Goal: Task Accomplishment & Management: Complete application form

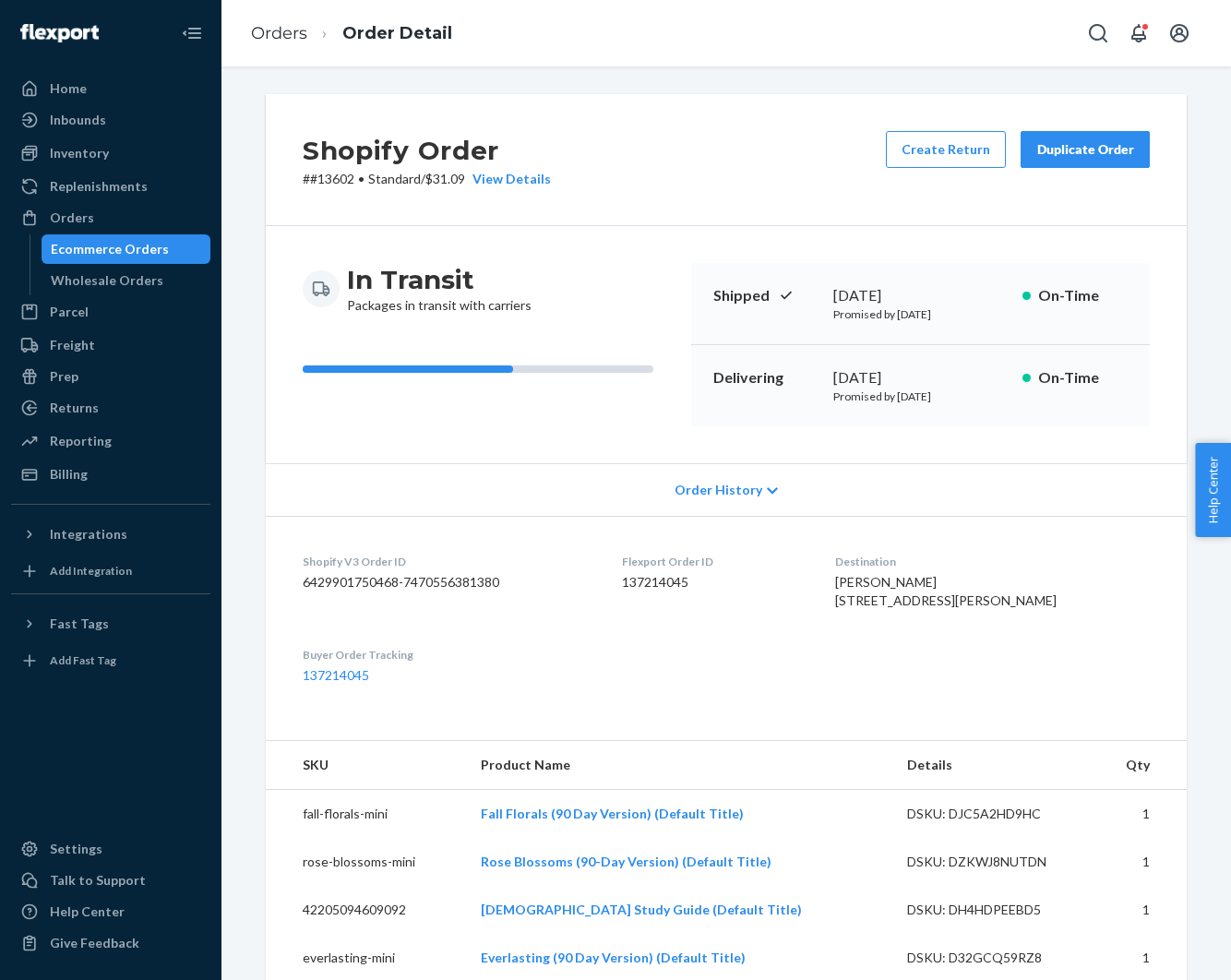
click at [67, 216] on div "Orders" at bounding box center [71, 217] width 44 height 19
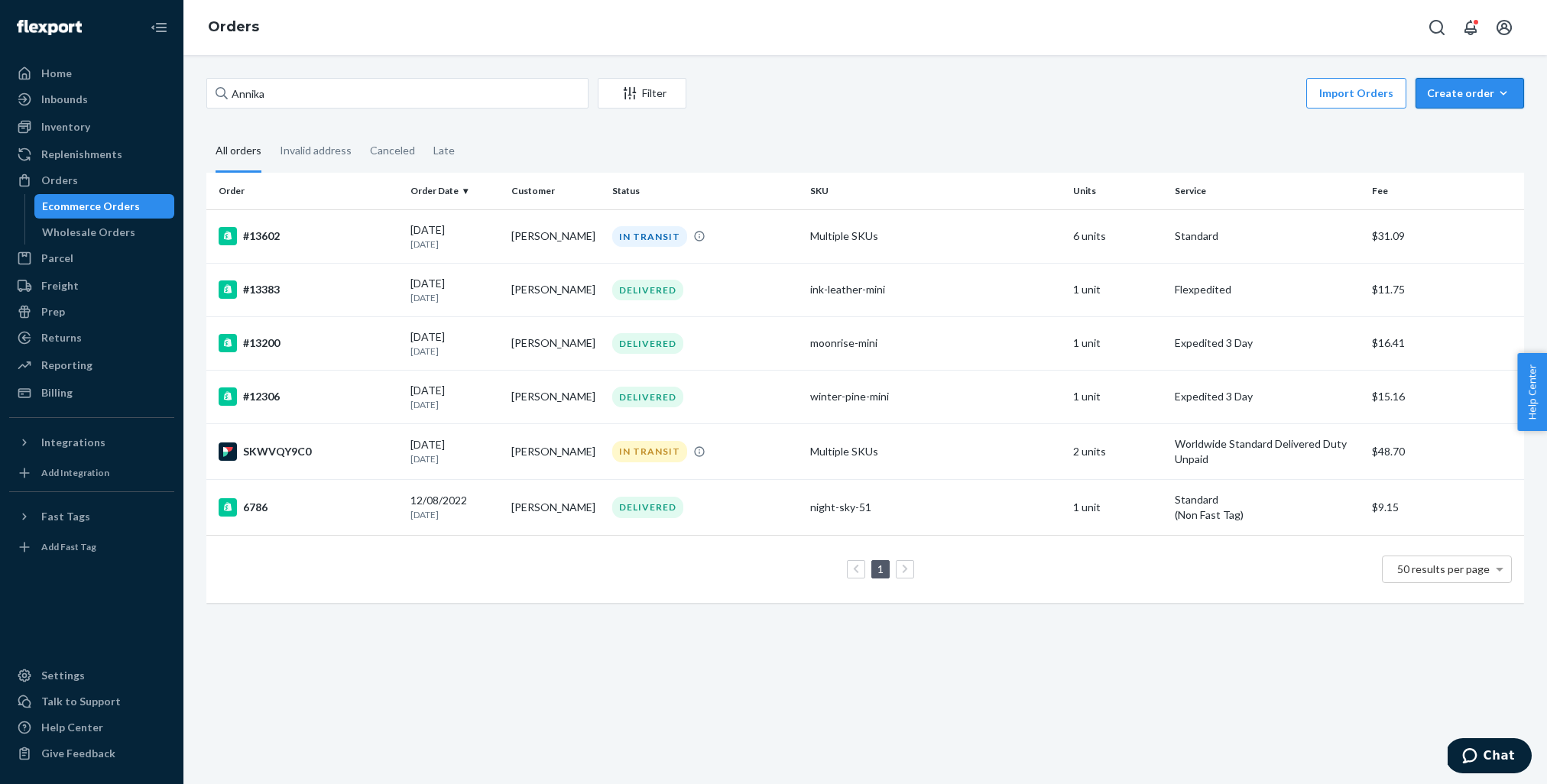
click at [1019, 87] on div "Create order" at bounding box center [1470, 93] width 86 height 15
click at [1019, 129] on span "Ecommerce order" at bounding box center [1478, 129] width 94 height 10
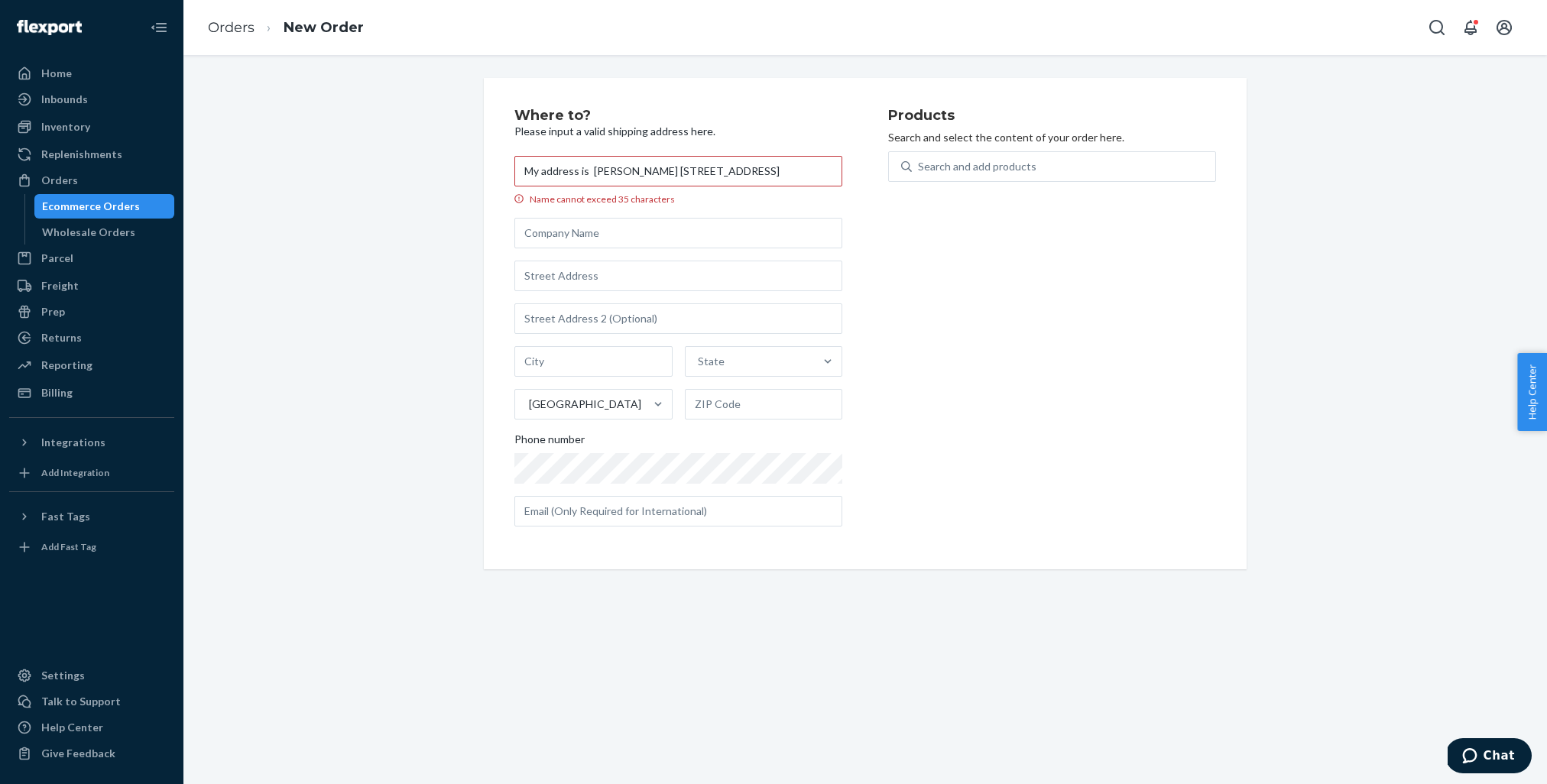
drag, startPoint x: 637, startPoint y: 170, endPoint x: 826, endPoint y: 173, distance: 189.0
click at [824, 173] on input "My address is [PERSON_NAME] [STREET_ADDRESS]" at bounding box center [679, 171] width 328 height 31
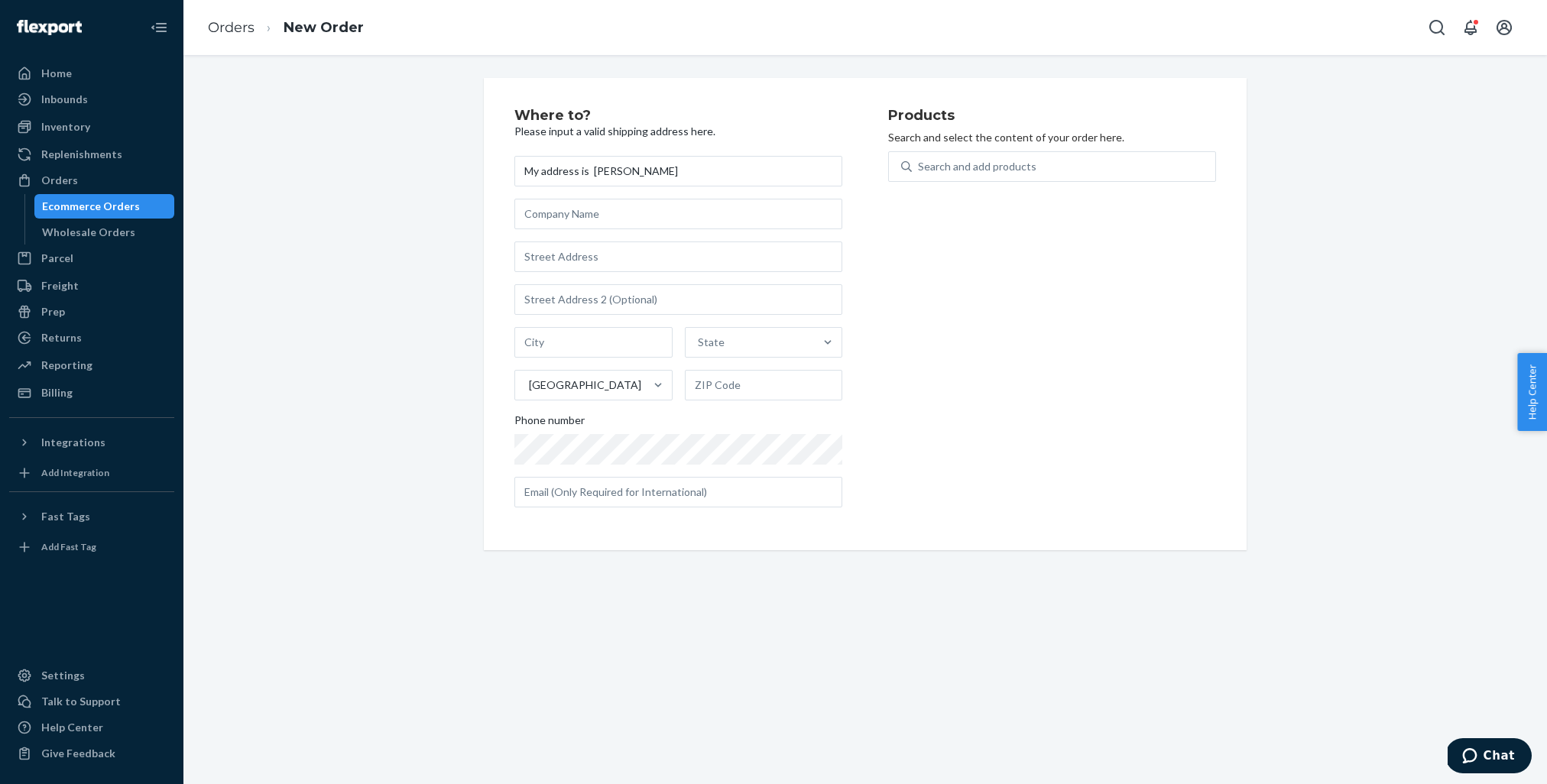
type input "My address is [PERSON_NAME]"
paste input "[STREET_ADDRESS]"
type input "[STREET_ADDRESS]"
type input "Lynden"
type input "98264"
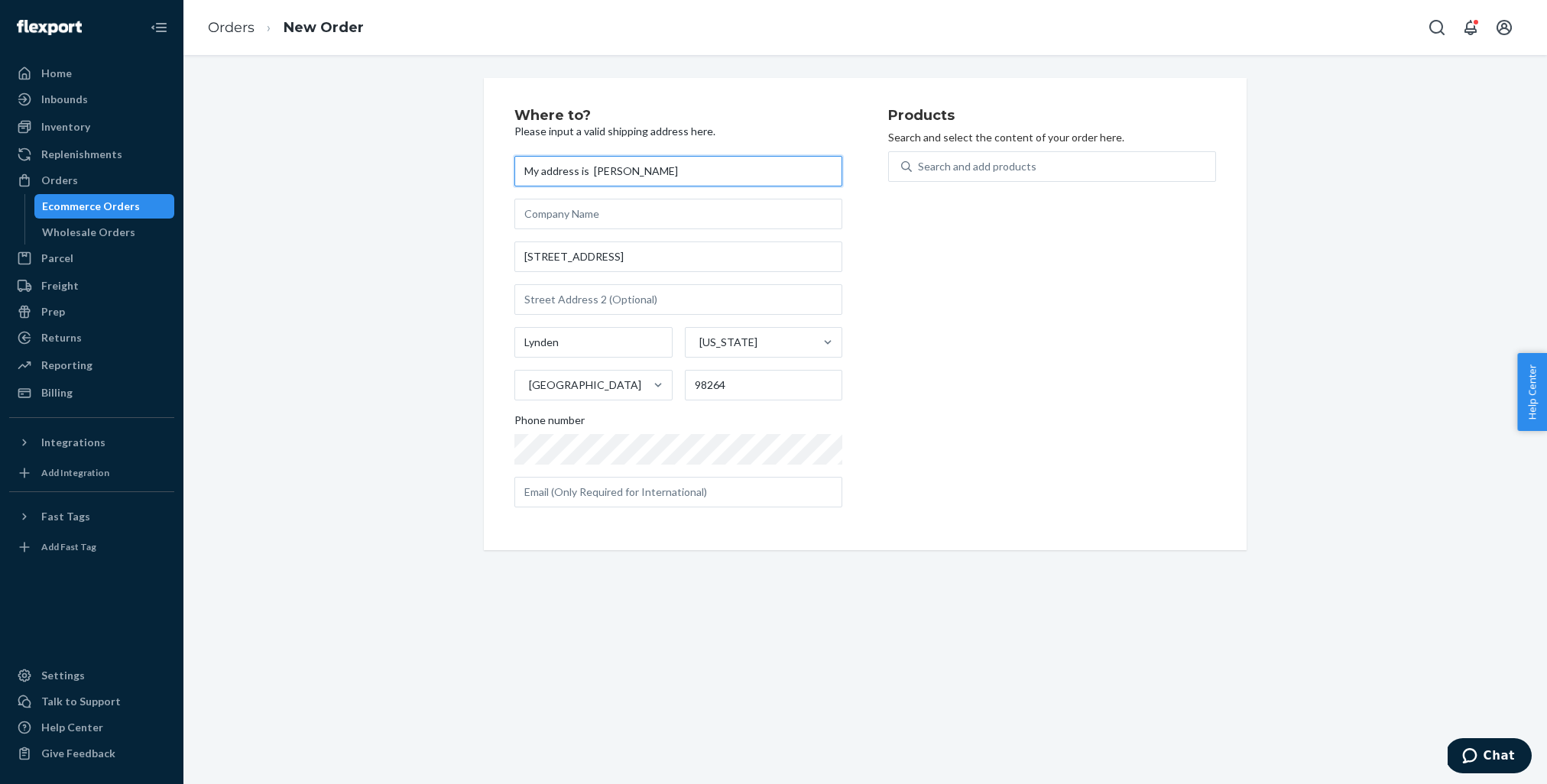
drag, startPoint x: 592, startPoint y: 171, endPoint x: 508, endPoint y: 164, distance: 84.3
click at [508, 164] on div "Where to? Please input a valid shipping address here. My address is [PERSON_NAM…" at bounding box center [865, 314] width 763 height 472
type input "[PERSON_NAME]"
click at [1019, 166] on div "Search and add products" at bounding box center [977, 166] width 119 height 15
click at [920, 166] on input "Search and add products" at bounding box center [919, 166] width 2 height 15
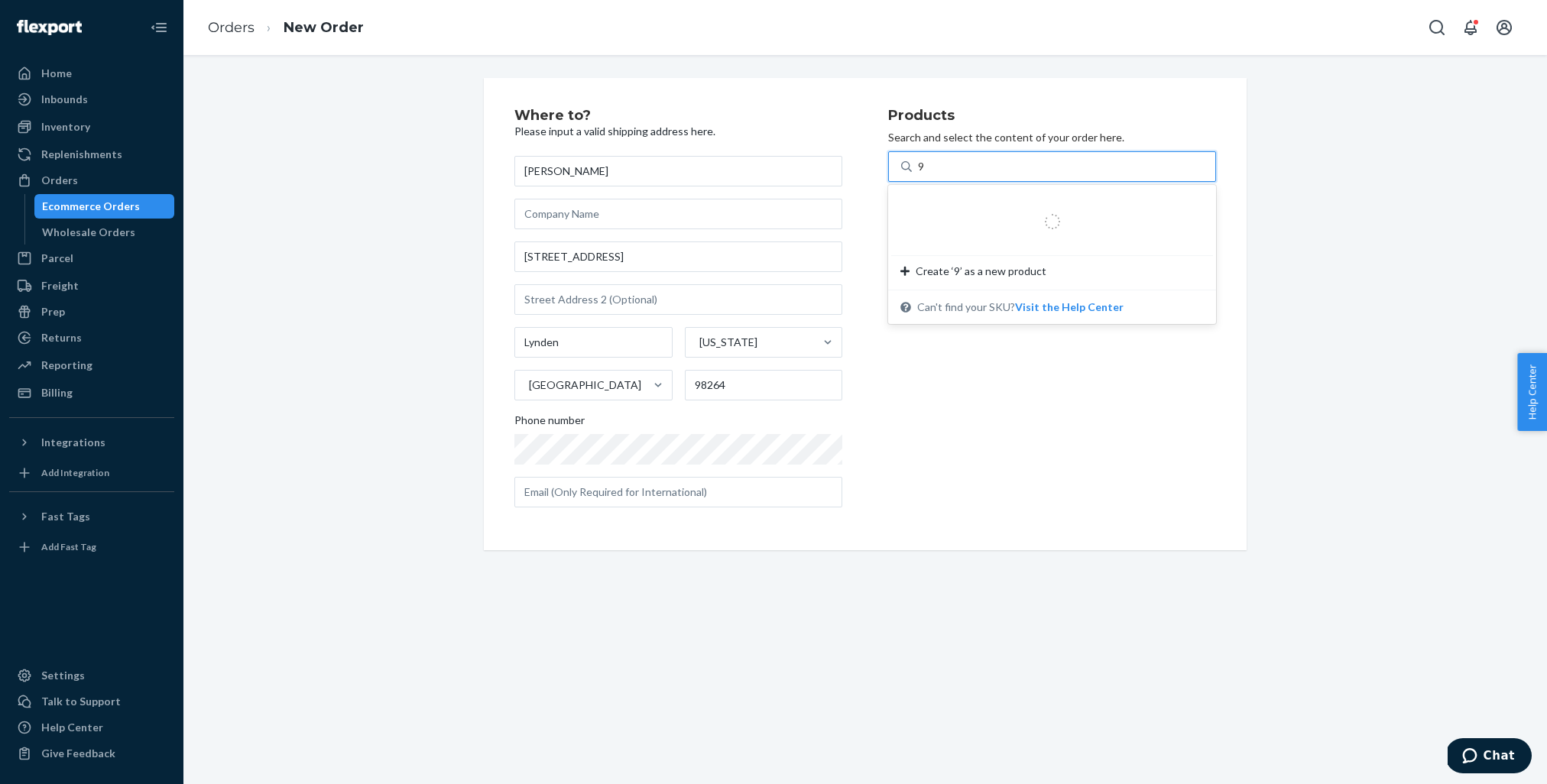
type input "90"
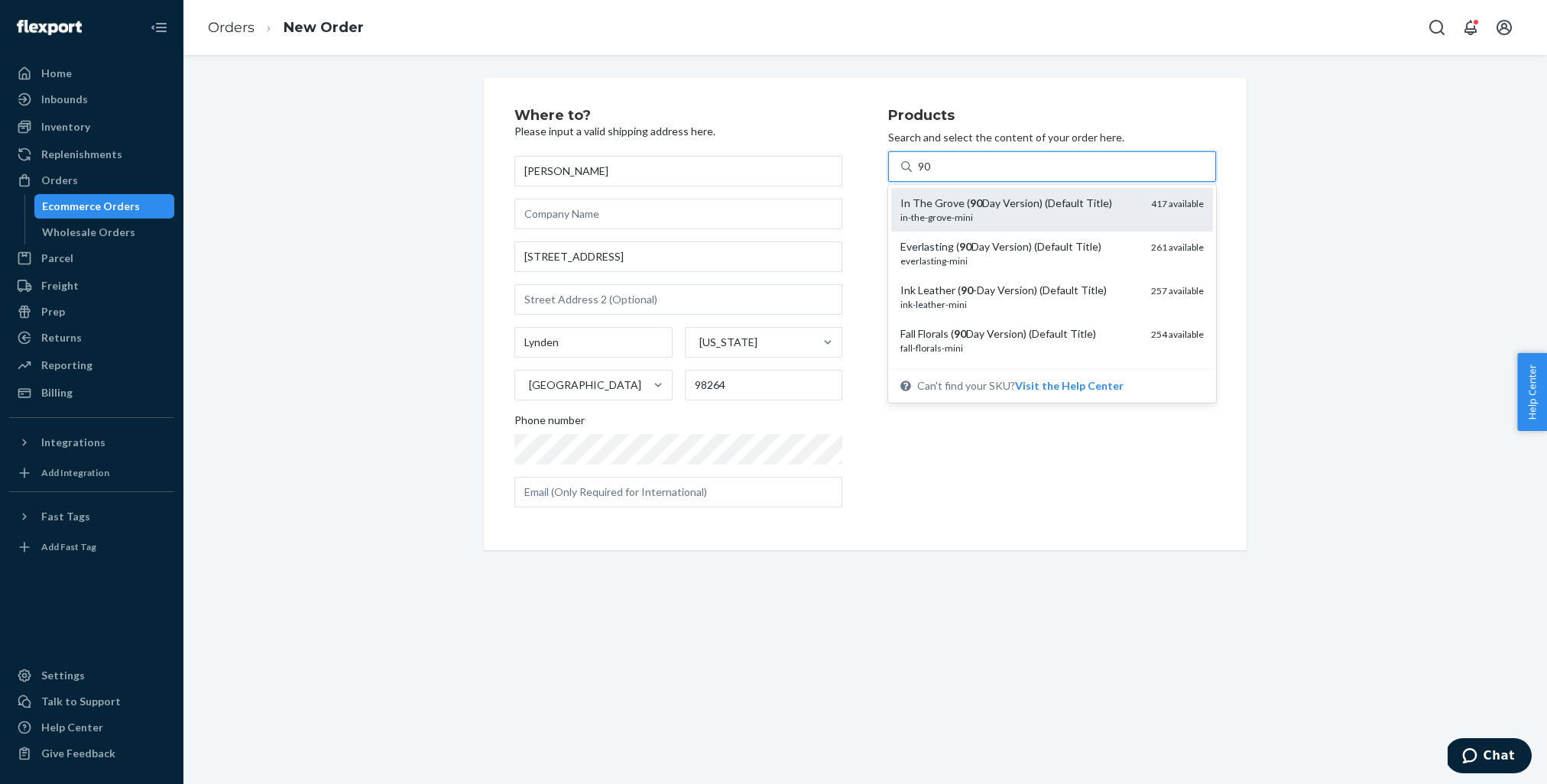
click at [1014, 198] on div "In The Grove ( 90 Day Version) (Default Title)" at bounding box center [1020, 203] width 239 height 15
click at [932, 174] on input "90" at bounding box center [925, 166] width 14 height 15
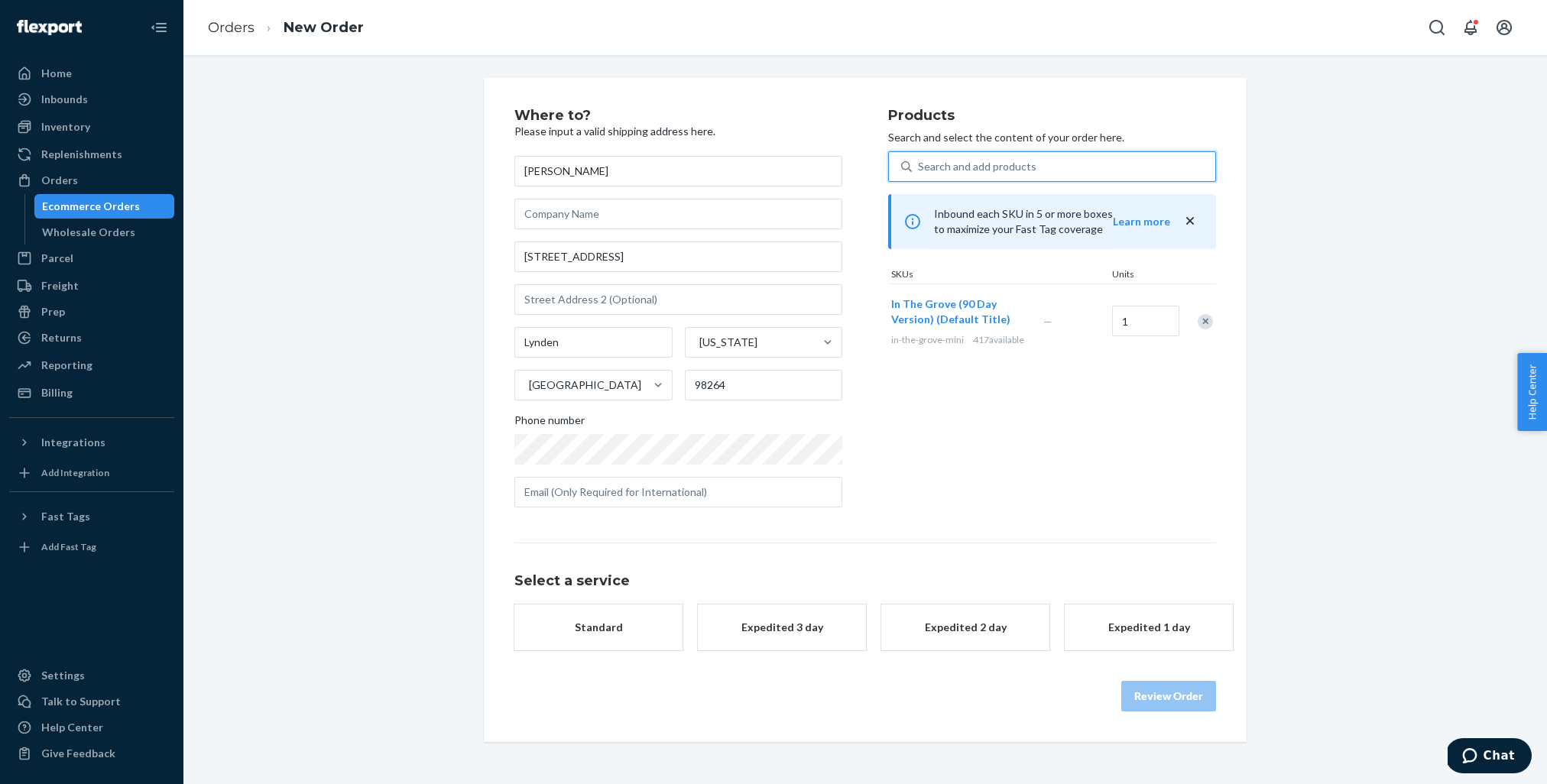
click at [989, 166] on div "Search and add products" at bounding box center [977, 166] width 119 height 15
click at [920, 166] on input "0 results available. Use Up and Down to choose options, press Enter to select t…" at bounding box center [919, 166] width 2 height 15
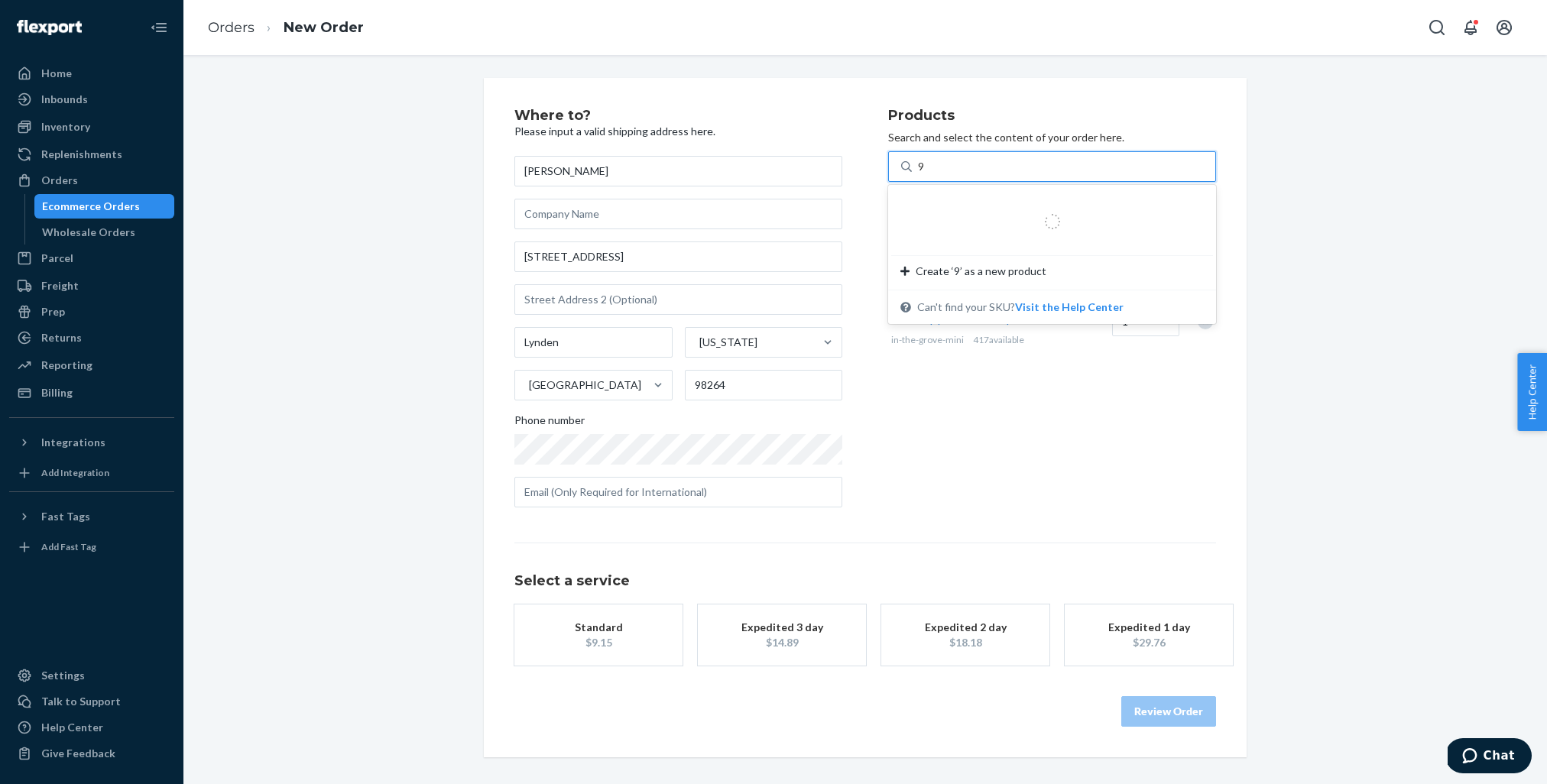
type input "90"
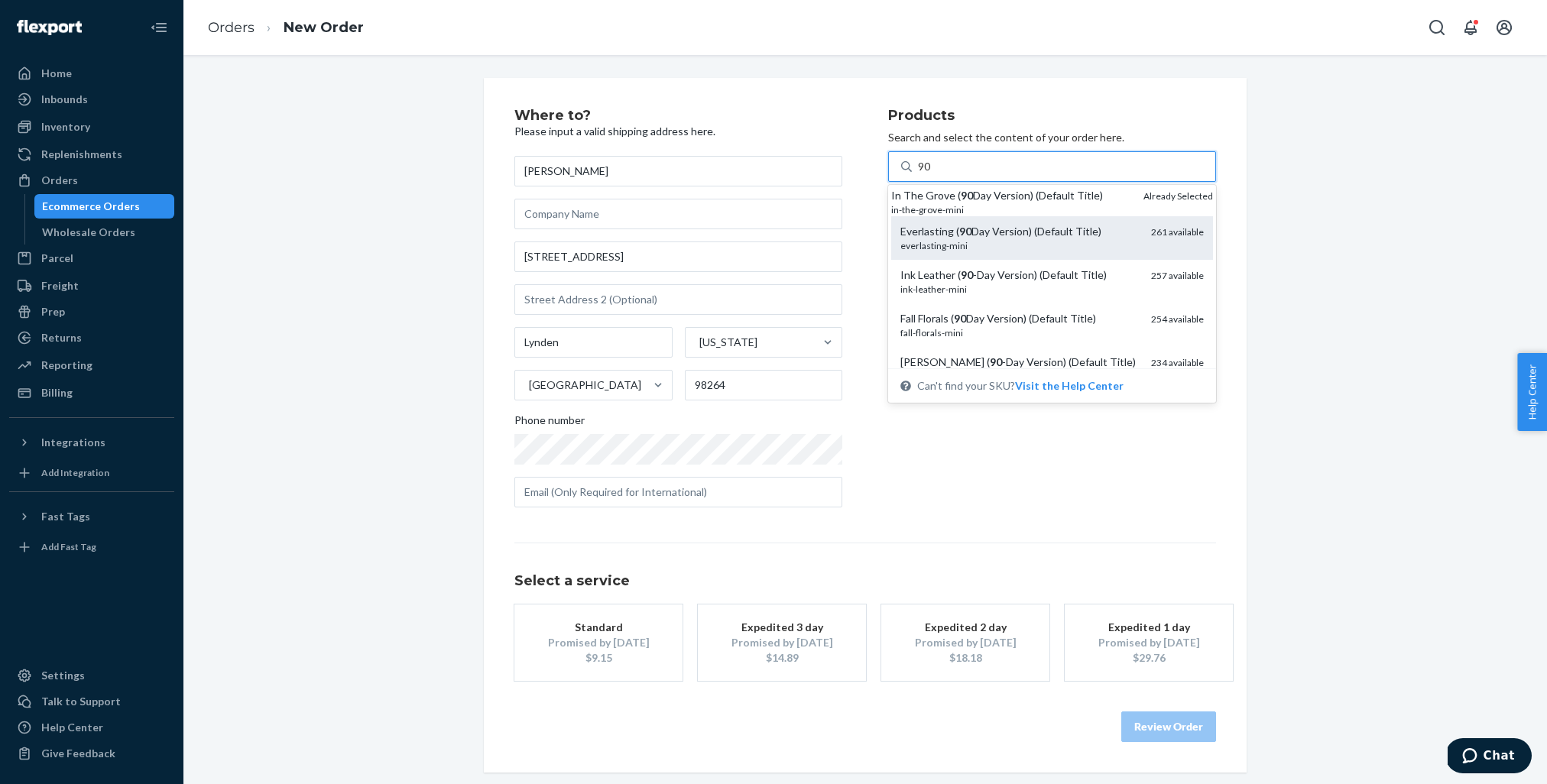
click at [995, 240] on div "Everlasting ( 90 Day Version) (Default Title)" at bounding box center [1020, 231] width 239 height 15
click at [932, 174] on input "90" at bounding box center [925, 166] width 14 height 15
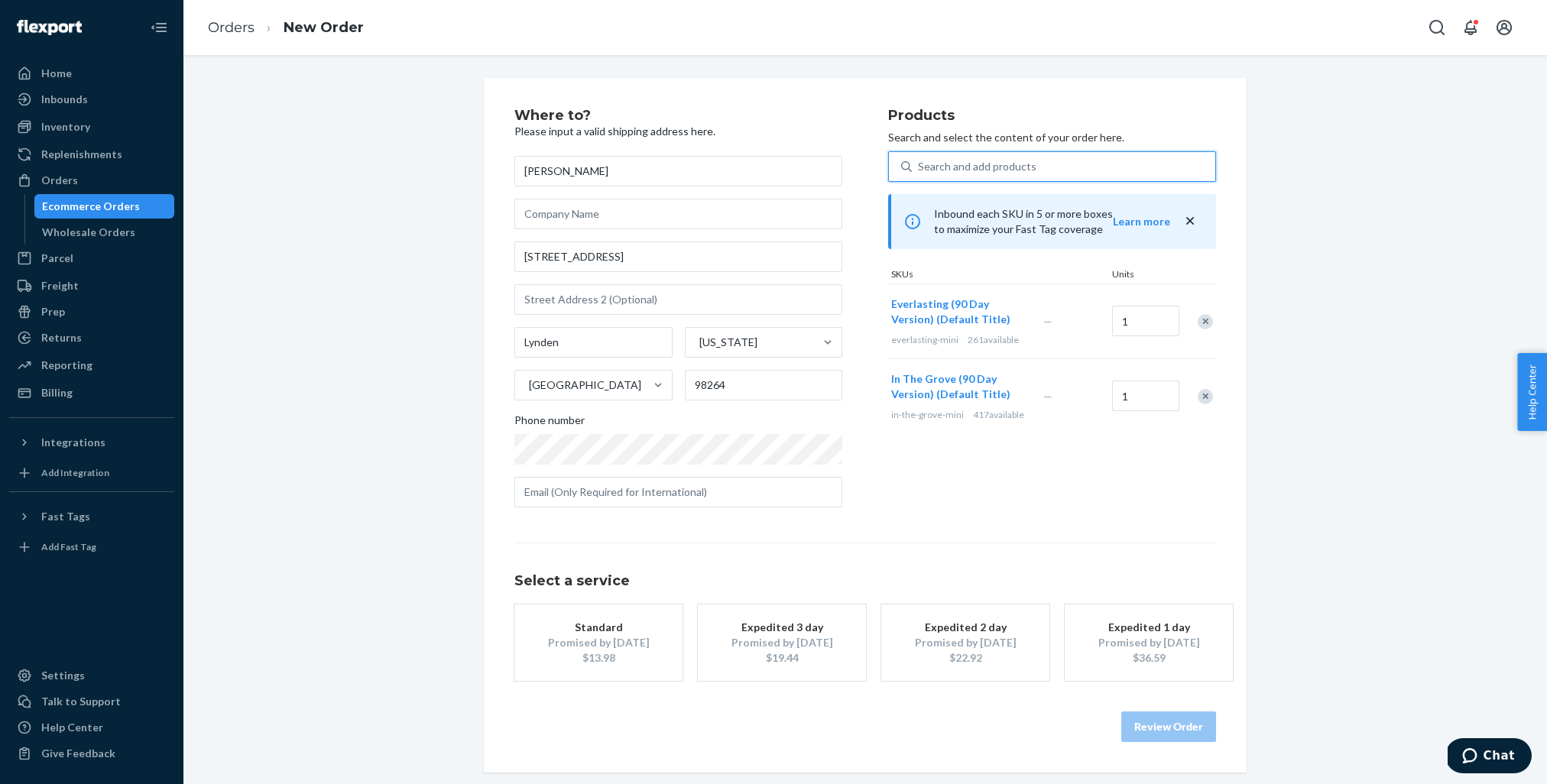
click at [989, 169] on div "Search and add products" at bounding box center [977, 166] width 119 height 15
click at [920, 169] on input "0 results available. Select is focused ,type to refine list, press Down to open…" at bounding box center [919, 166] width 2 height 15
type input "90"
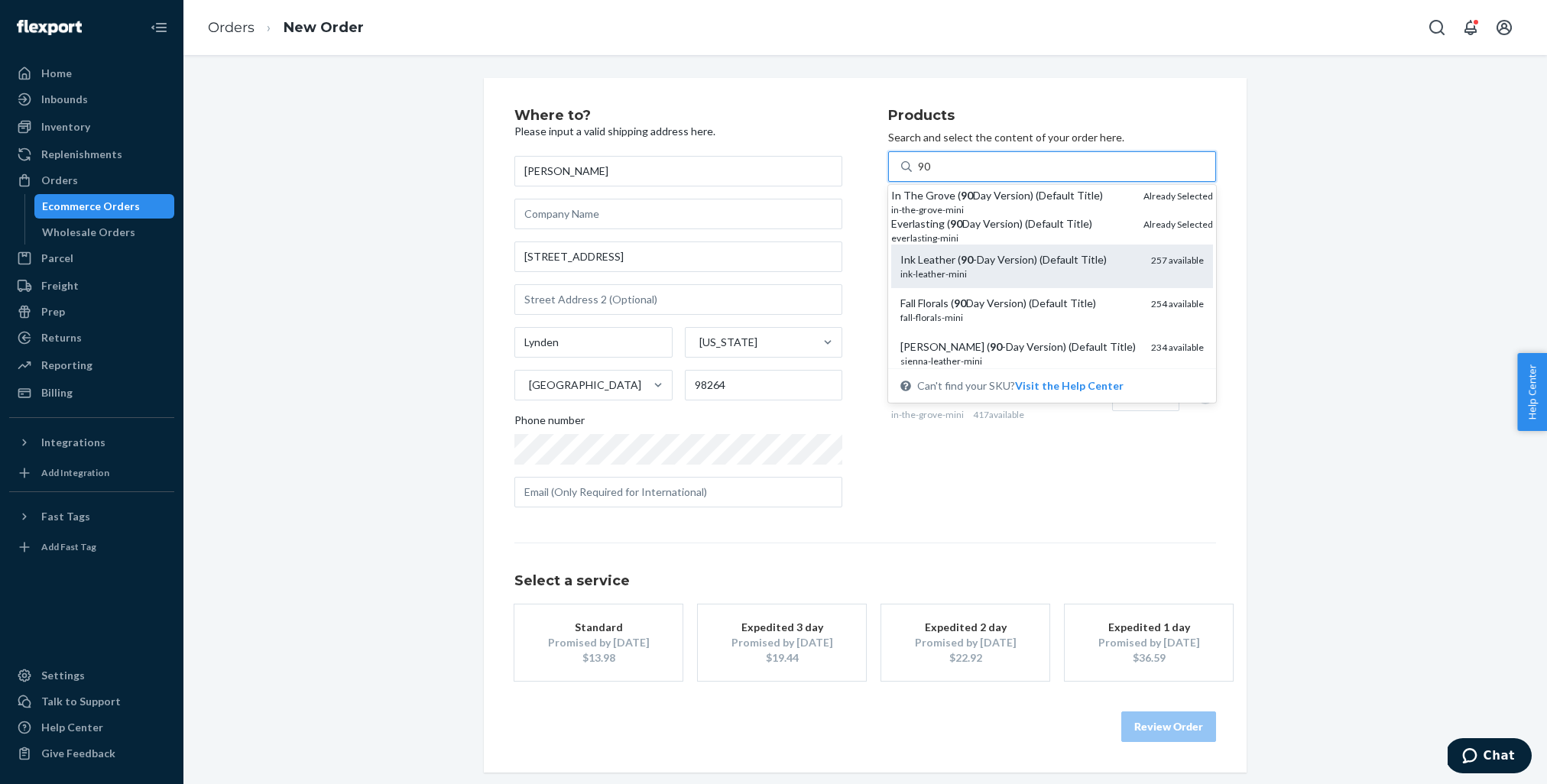
click at [1019, 268] on div "Ink Leather ( 90 -Day Version) (Default Title)" at bounding box center [1020, 260] width 239 height 15
click at [932, 174] on input "90" at bounding box center [925, 166] width 14 height 15
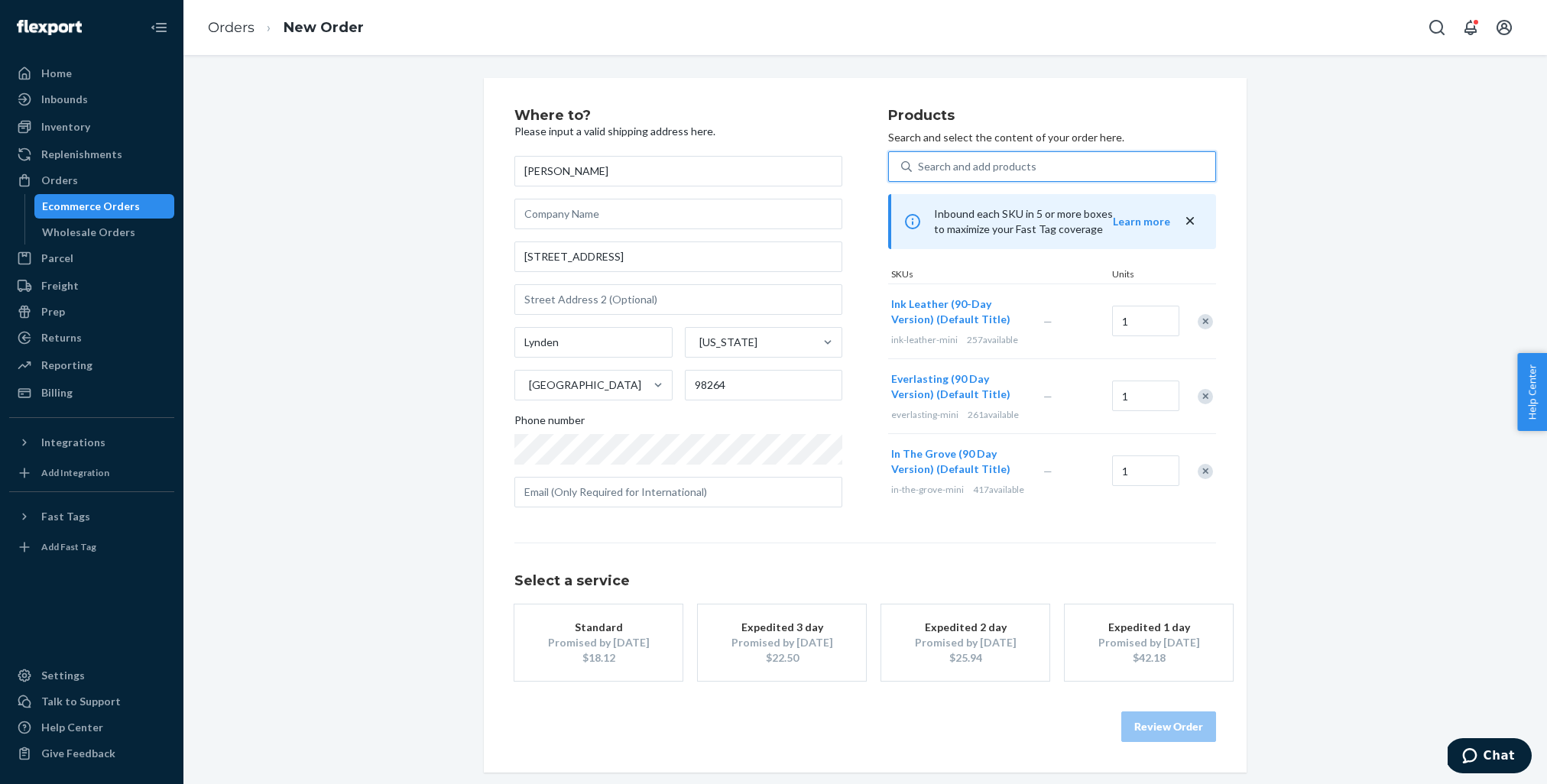
click at [994, 156] on div "Search and add products" at bounding box center [1064, 166] width 303 height 27
click at [920, 159] on input "0 results available. Select is focused ,type to refine list, press Down to open…" at bounding box center [919, 166] width 2 height 15
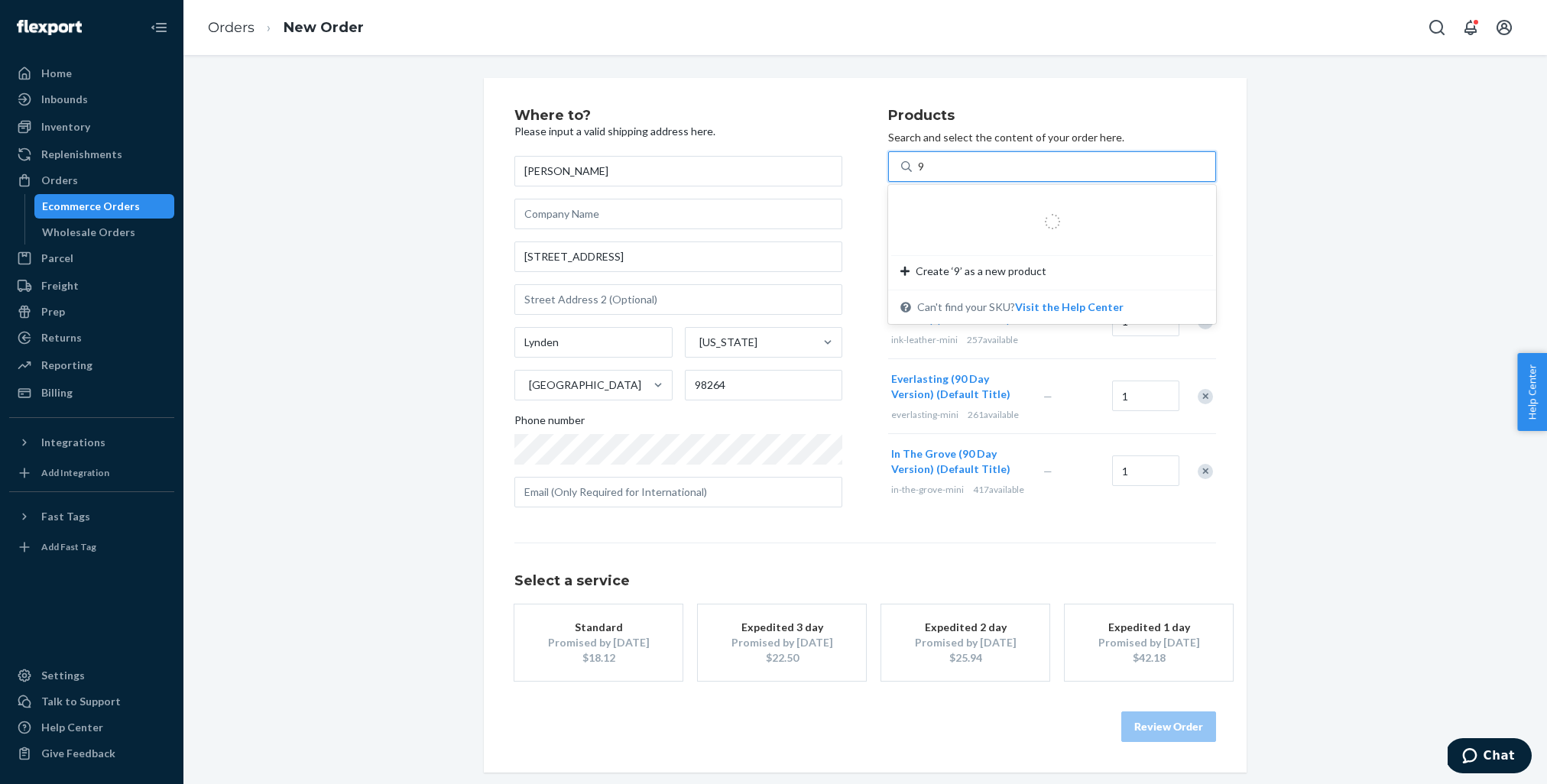
type input "90"
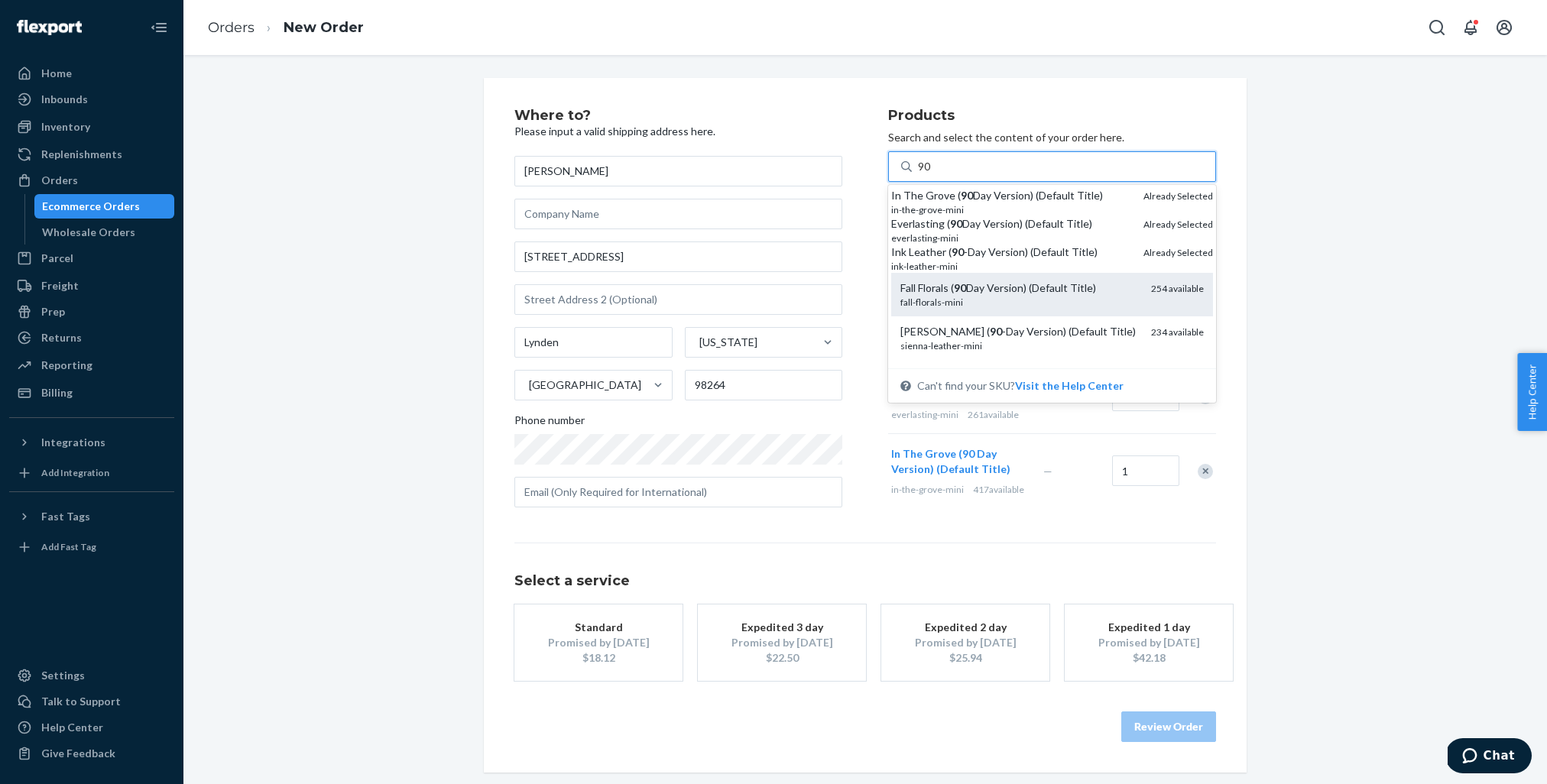
click at [970, 296] on div "Fall Florals ( 90 Day Version) (Default Title)" at bounding box center [1020, 288] width 239 height 15
click at [932, 174] on input "90" at bounding box center [925, 166] width 14 height 15
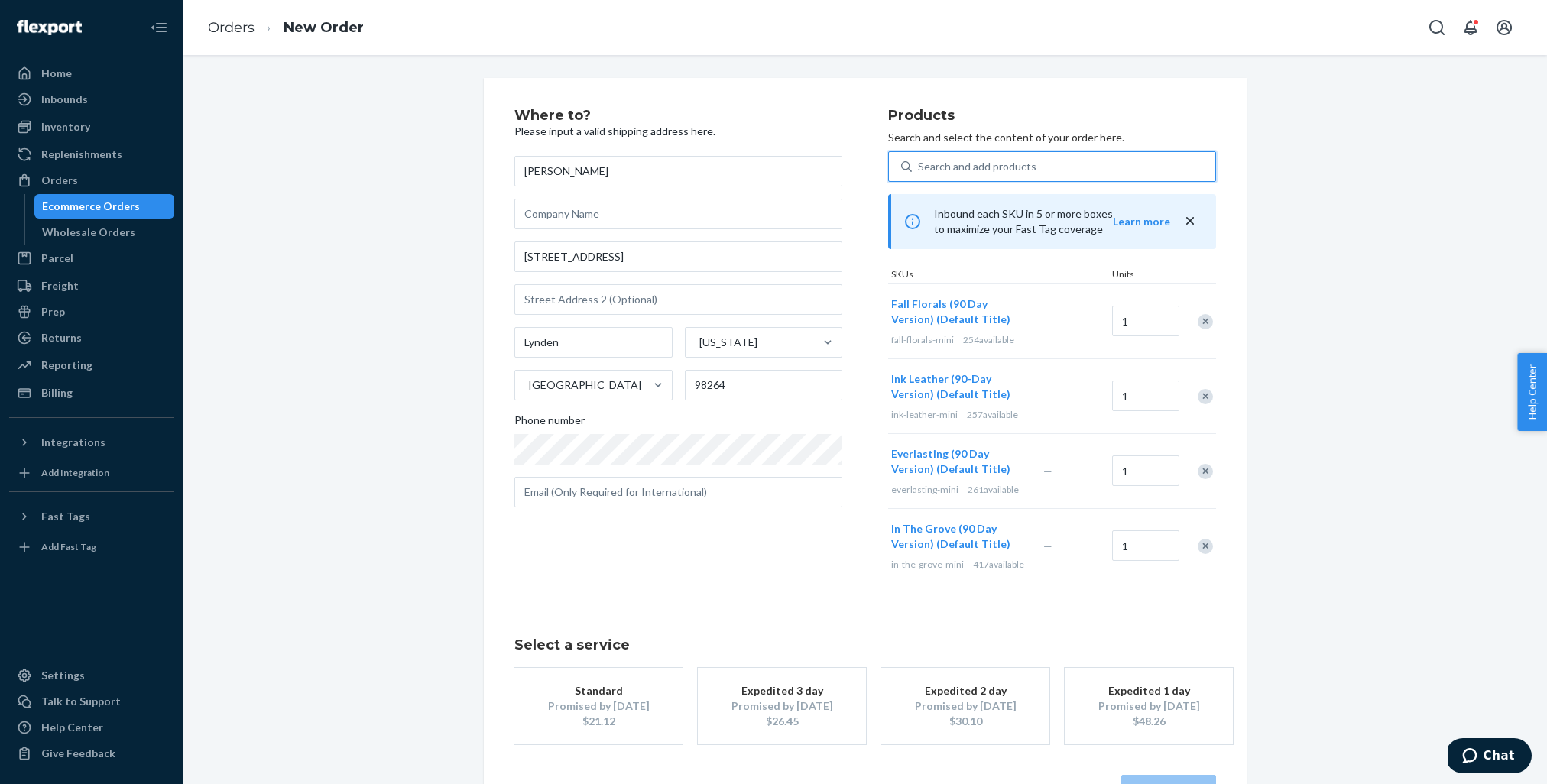
click at [988, 167] on div "Search and add products" at bounding box center [977, 166] width 119 height 15
click at [920, 167] on input "0 results available. Select is focused ,type to refine list, press Down to open…" at bounding box center [919, 166] width 2 height 15
type input "90"
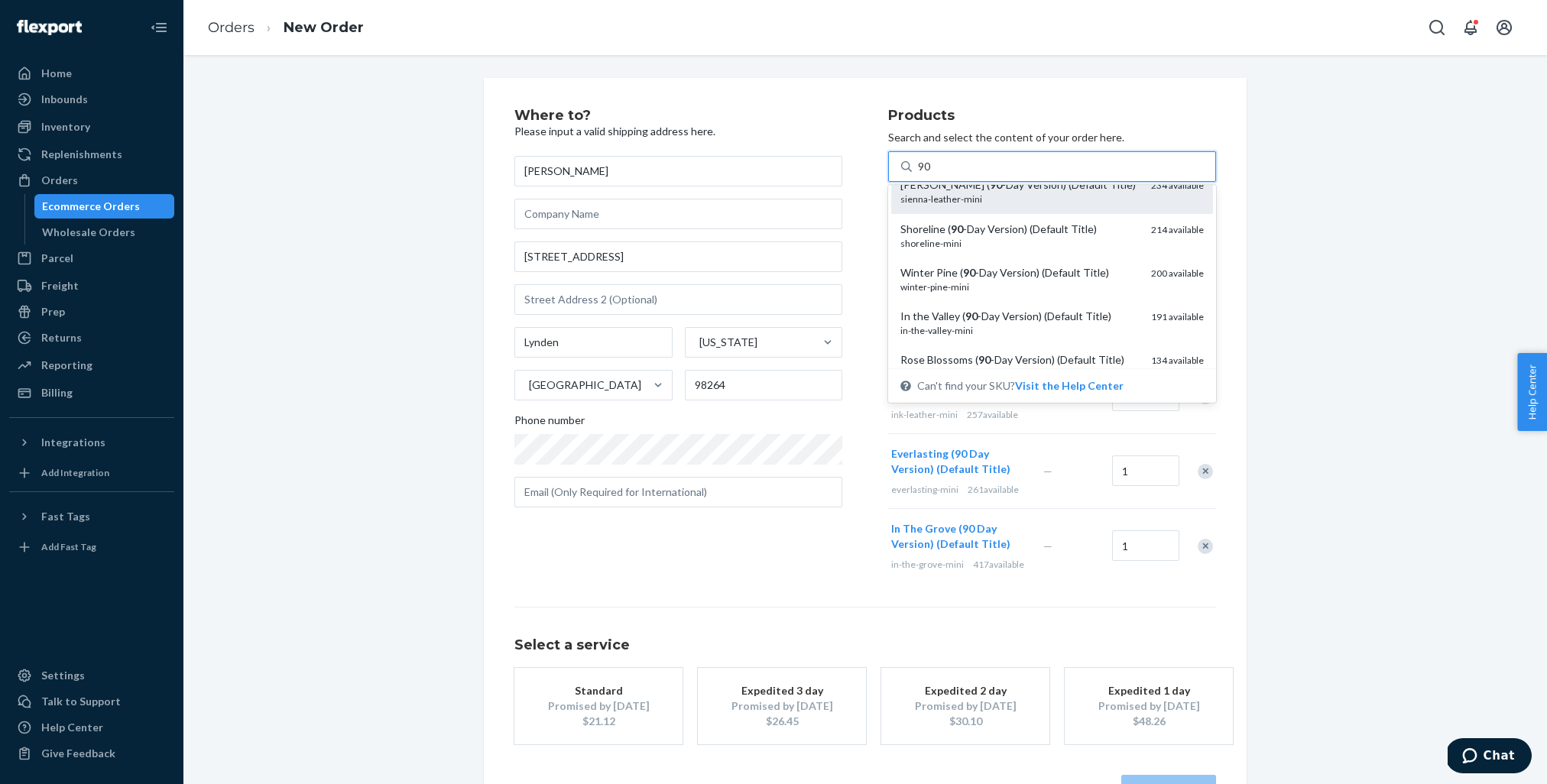
scroll to position [141, 0]
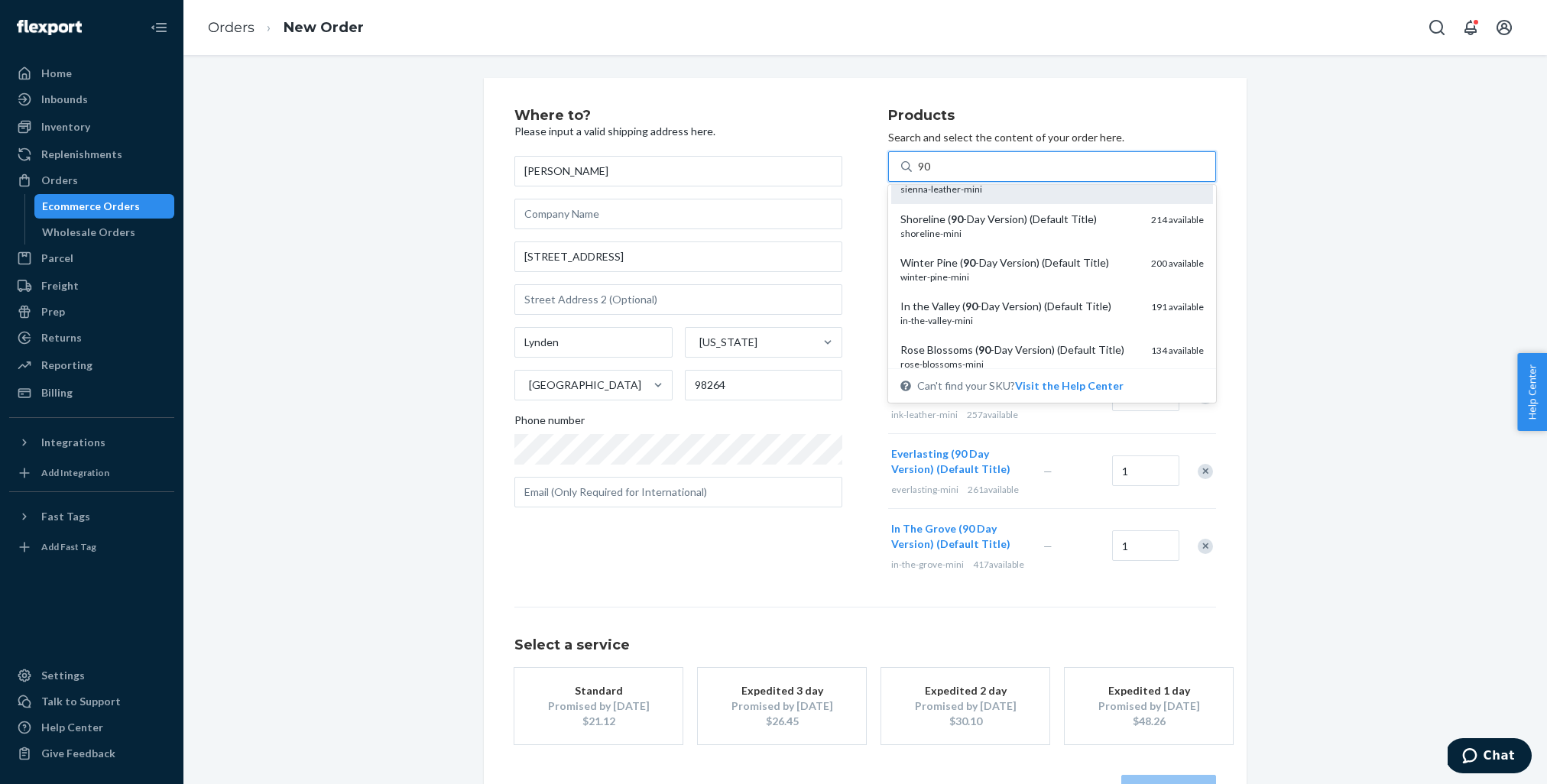
click at [1010, 182] on div "[PERSON_NAME] ( 90 -Day Version) (Default Title)" at bounding box center [1020, 174] width 239 height 15
click at [932, 174] on input "90" at bounding box center [925, 166] width 14 height 15
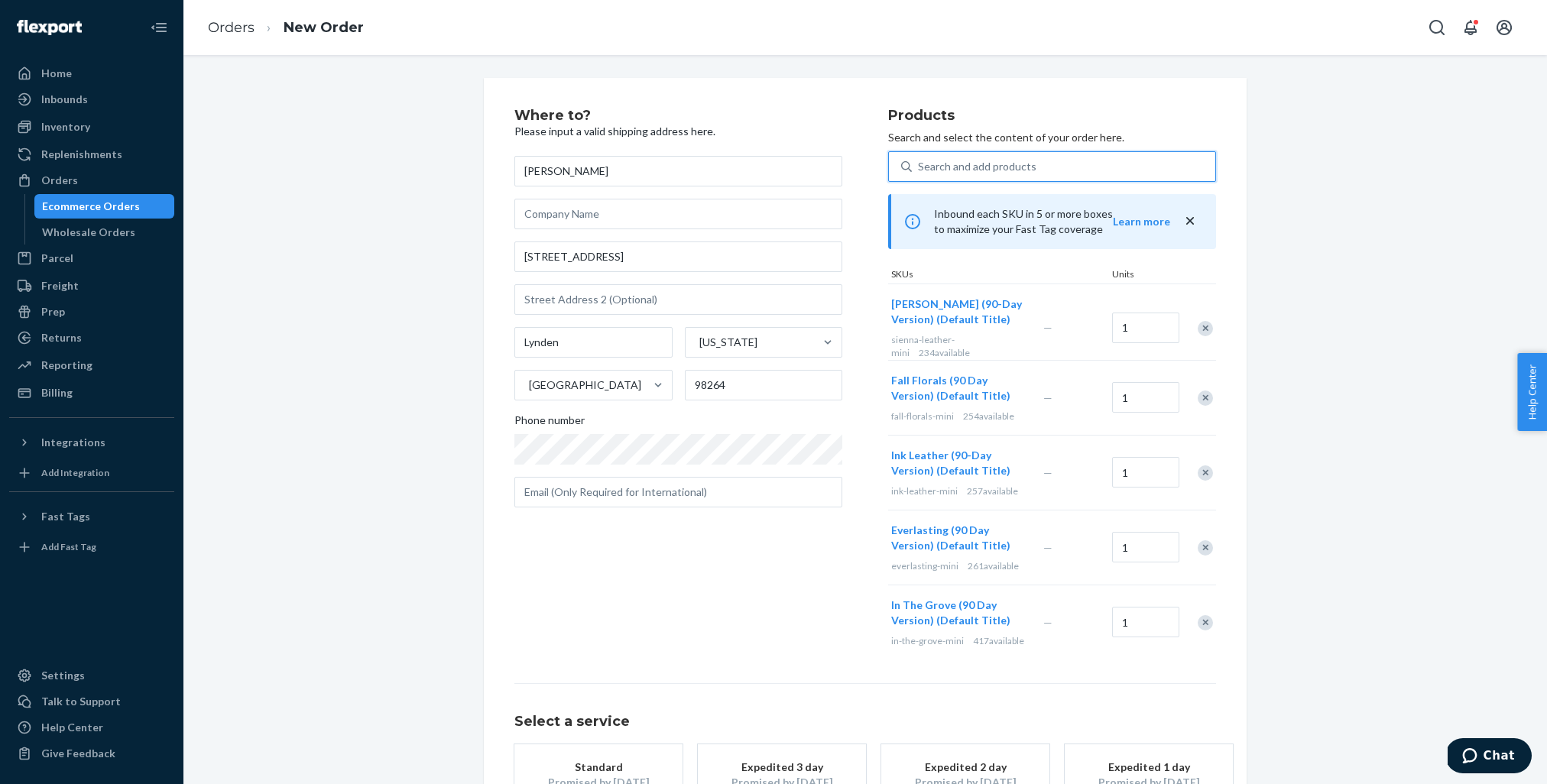
click at [993, 161] on div "Search and add products" at bounding box center [977, 166] width 119 height 15
click at [920, 161] on input "0 results available. Select is focused ,type to refine list, press Down to open…" at bounding box center [919, 166] width 2 height 15
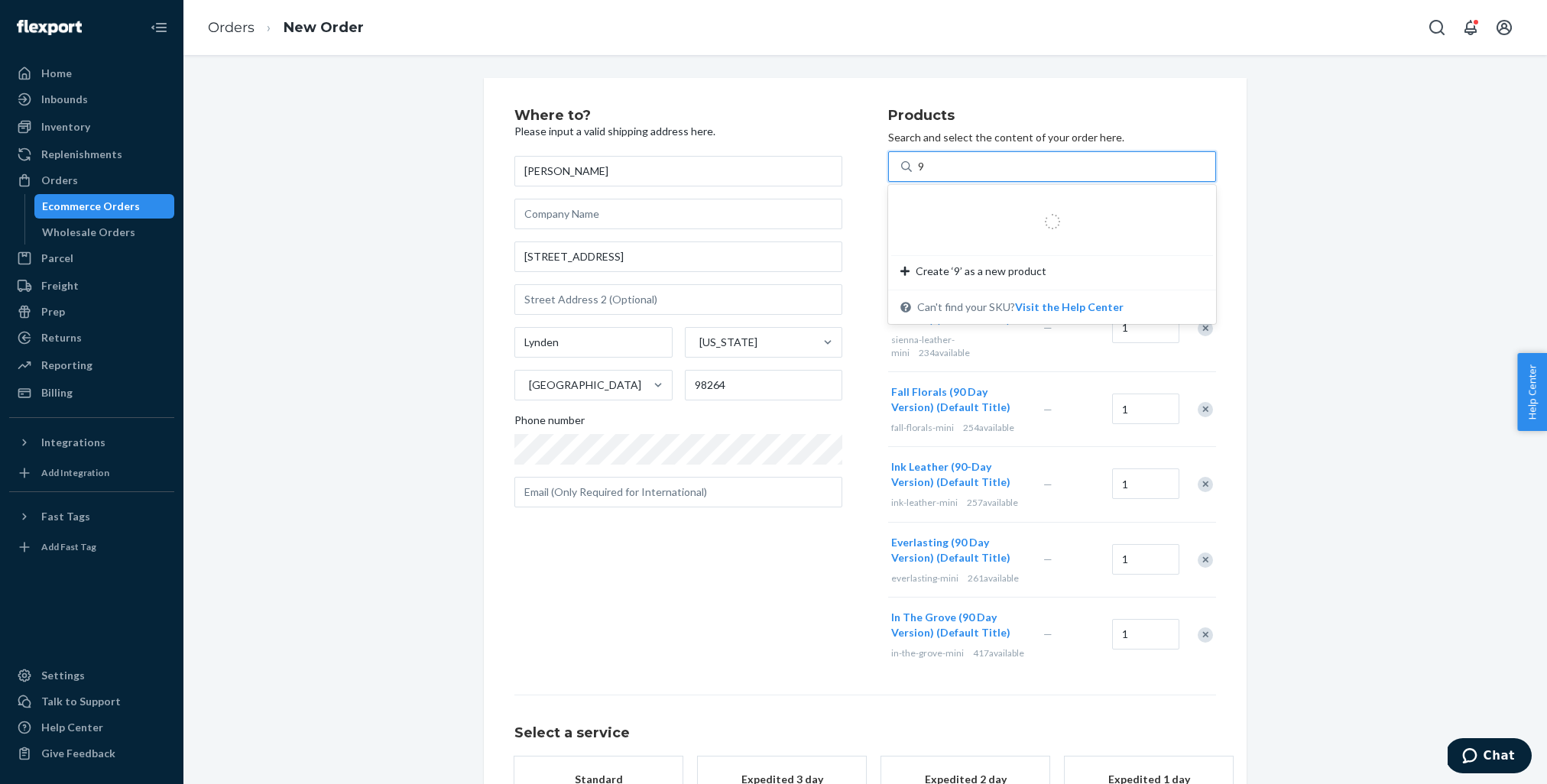
type input "90"
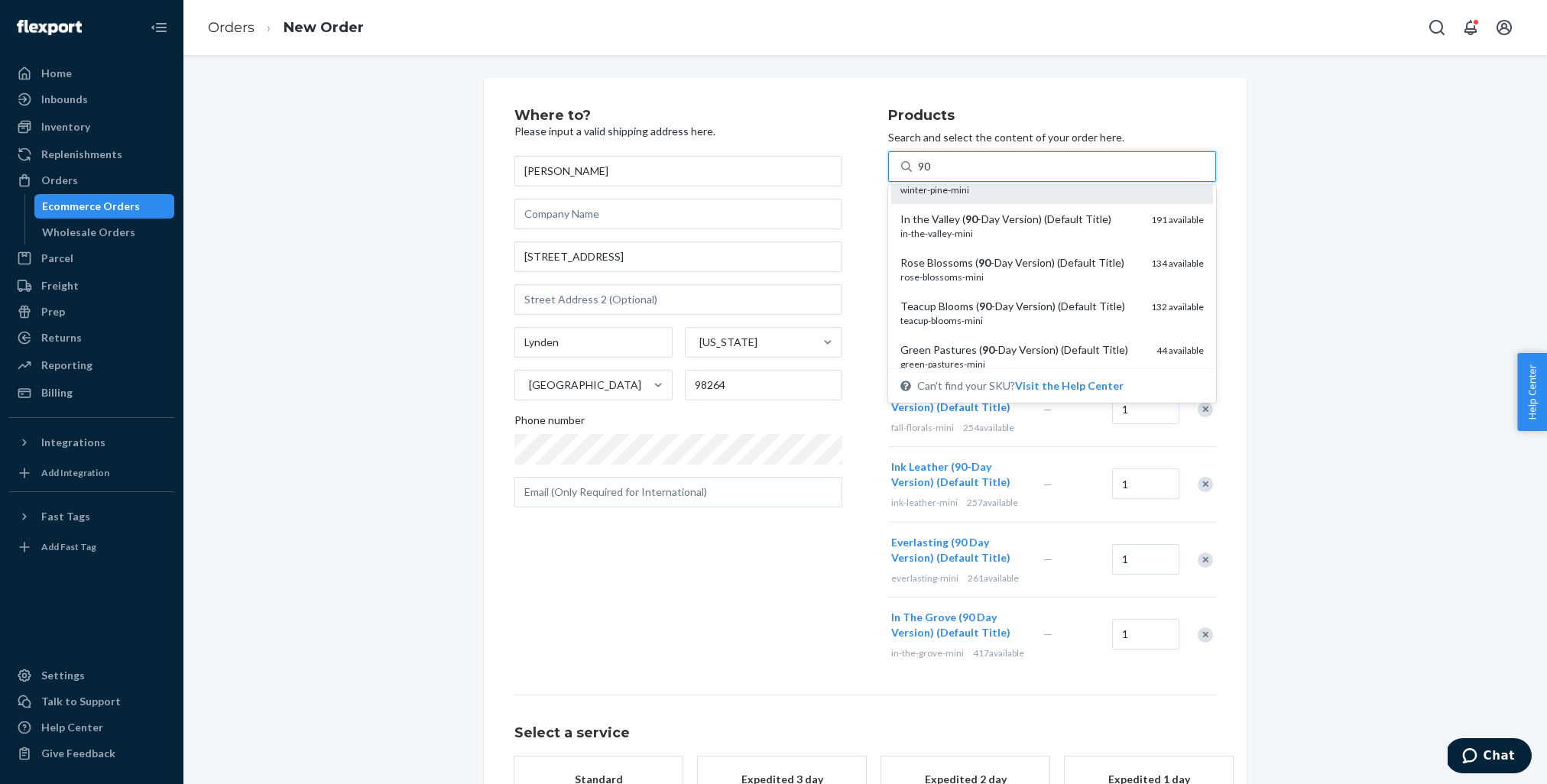
scroll to position [206, 0]
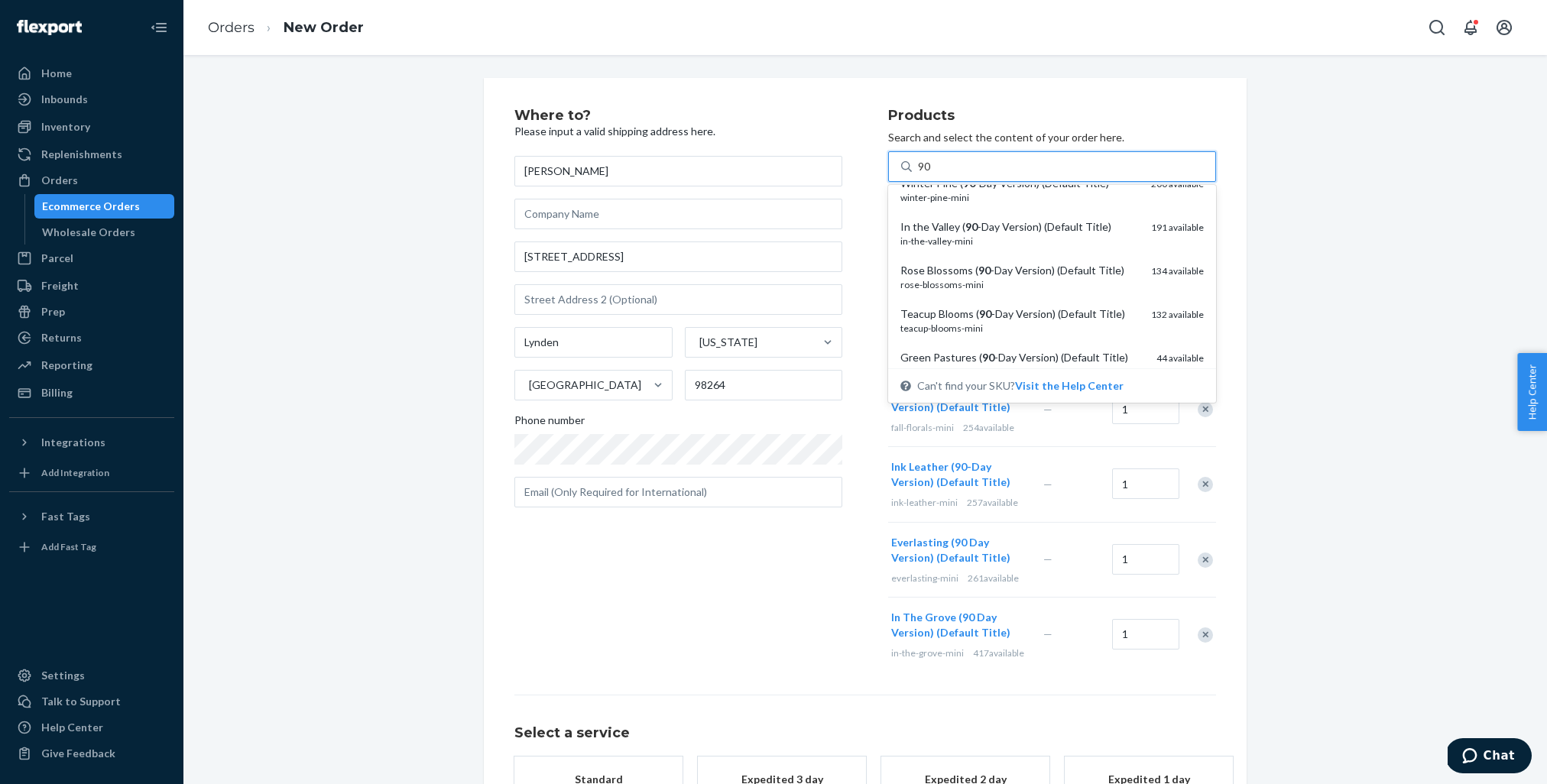
click at [1019, 161] on div "shoreline-mini" at bounding box center [1020, 154] width 239 height 13
click at [932, 174] on input "90" at bounding box center [925, 166] width 14 height 15
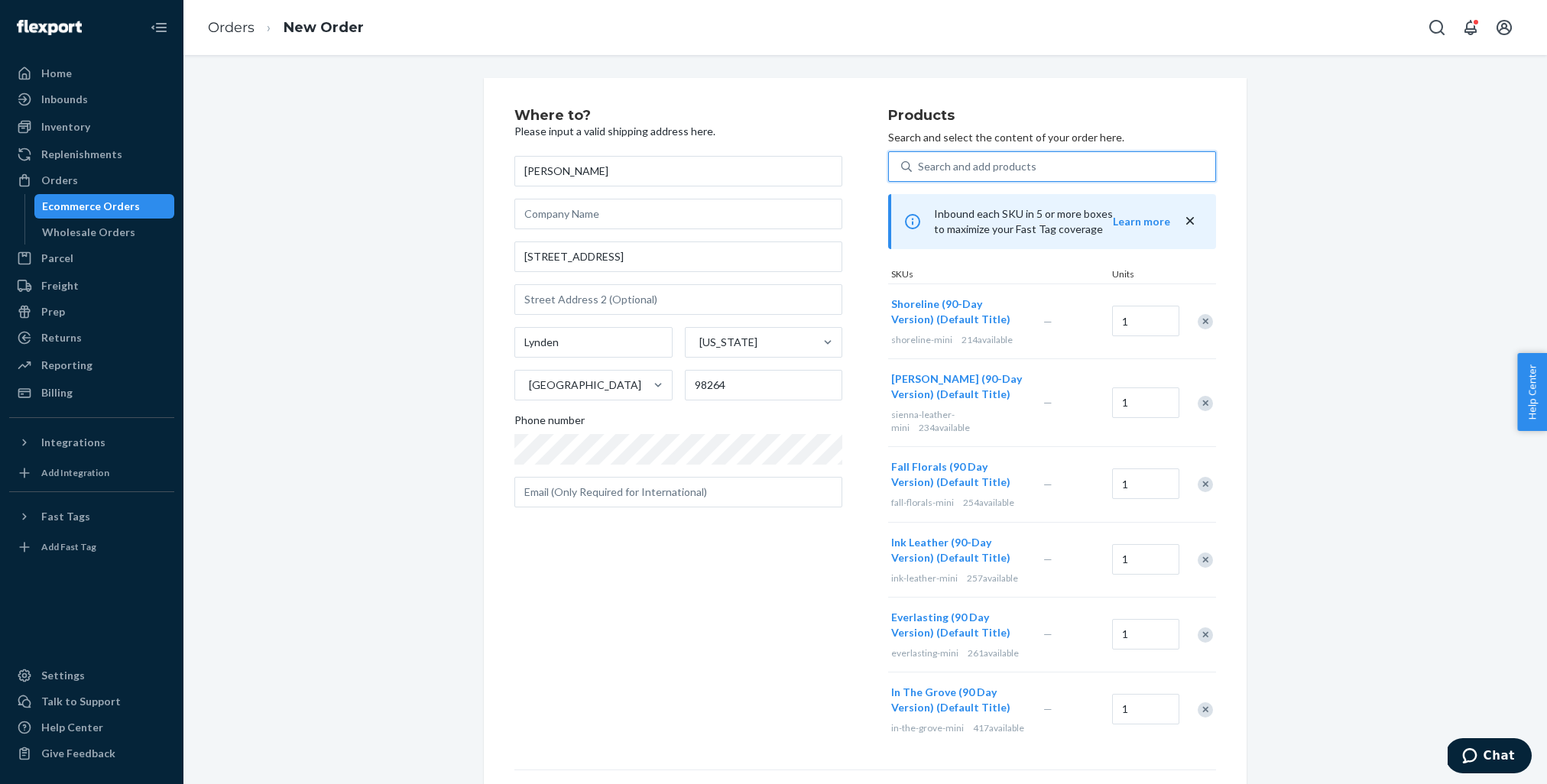
click at [979, 166] on div "Search and add products" at bounding box center [977, 166] width 119 height 15
click at [920, 166] on input "0 results available. Select is focused ,type to refine list, press Down to open…" at bounding box center [919, 166] width 2 height 15
type input "90"
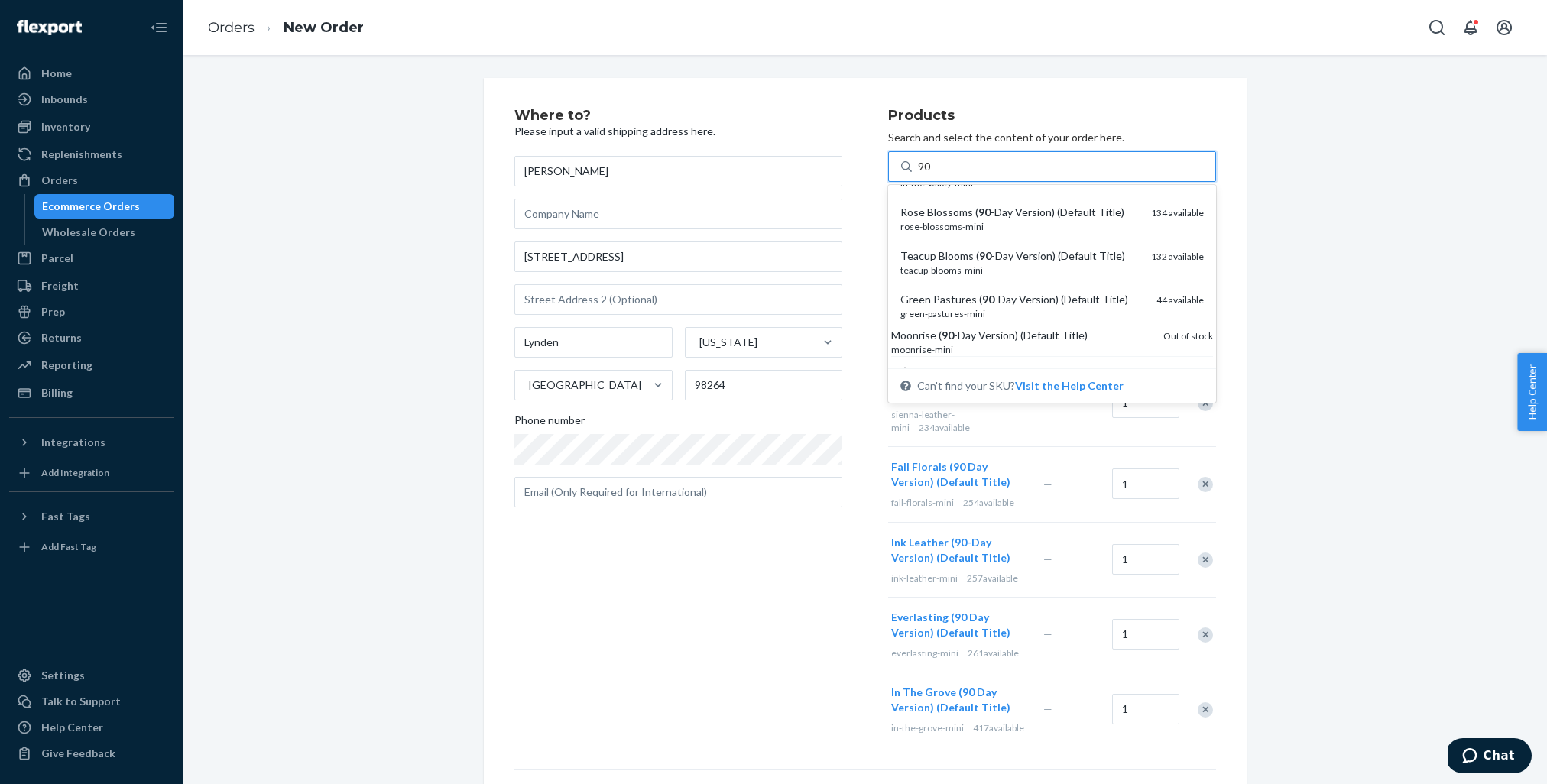
scroll to position [267, 0]
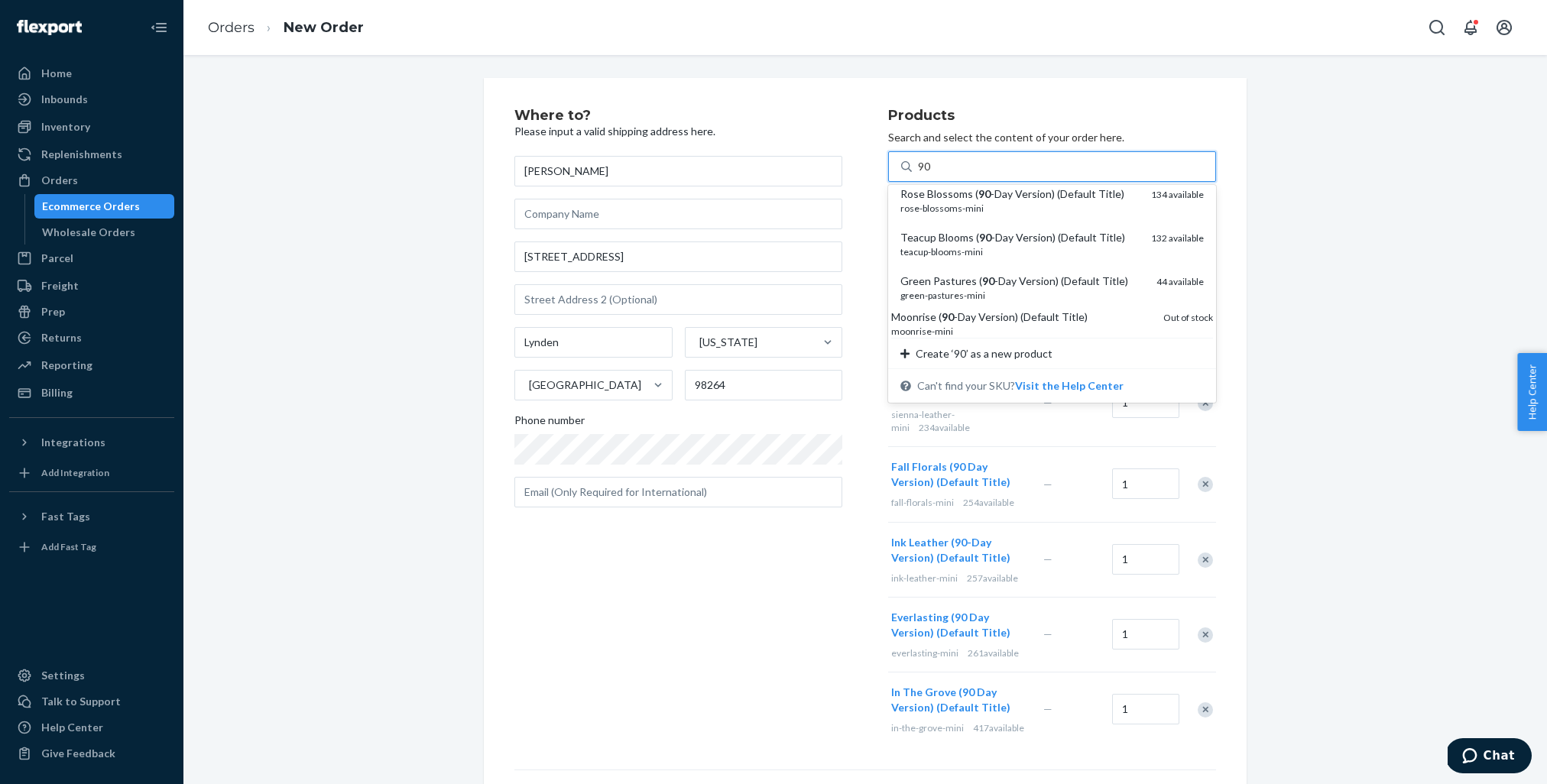
click at [993, 158] on div "In the Valley ( 90 -Day Version) (Default Title)" at bounding box center [1020, 150] width 239 height 15
click at [932, 174] on input "90" at bounding box center [925, 166] width 14 height 15
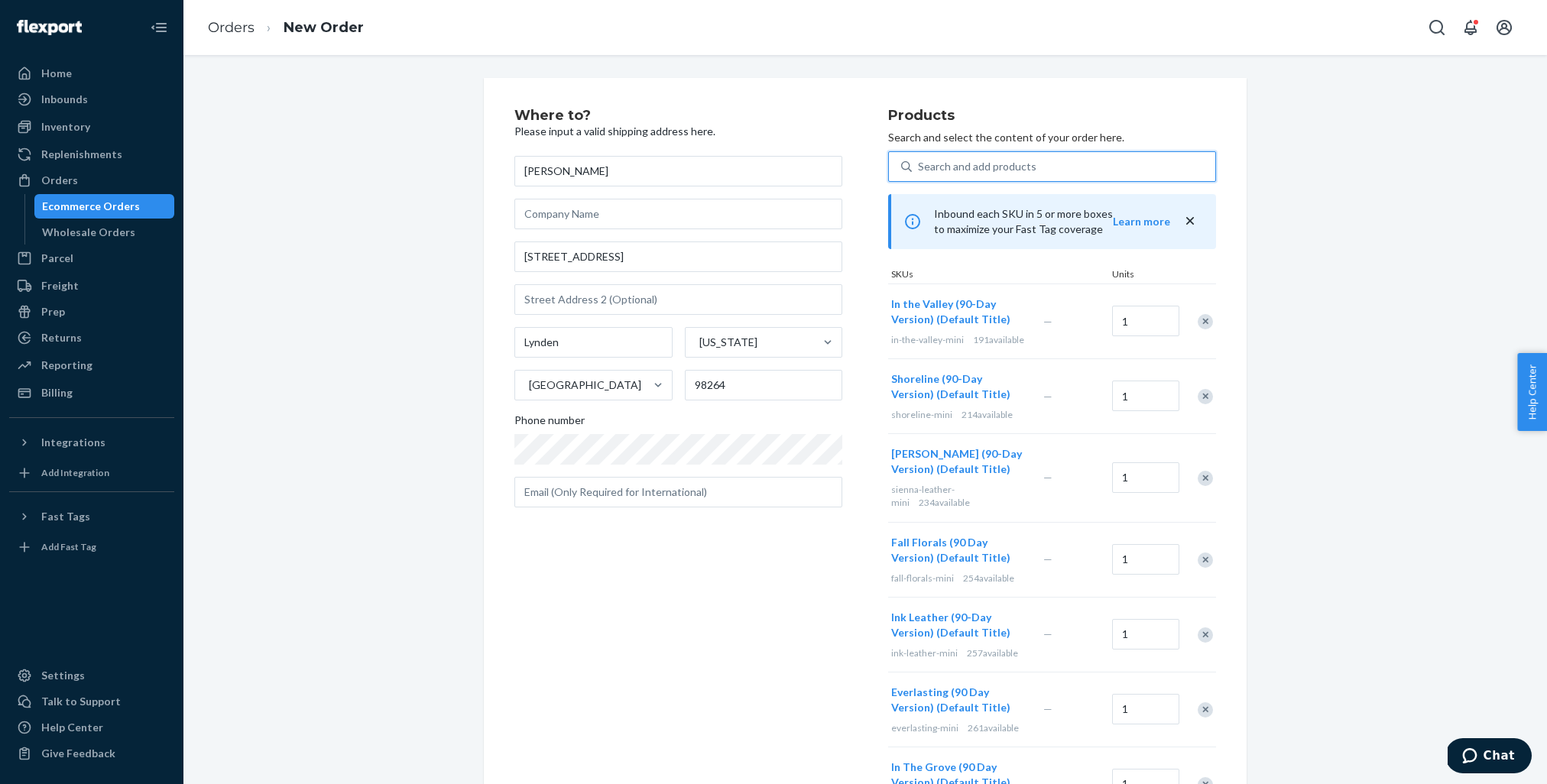
click at [976, 160] on div "Search and add products" at bounding box center [977, 166] width 119 height 15
click at [920, 160] on input "0 results available. Select is focused ,type to refine list, press Down to open…" at bounding box center [919, 166] width 2 height 15
type input "90"
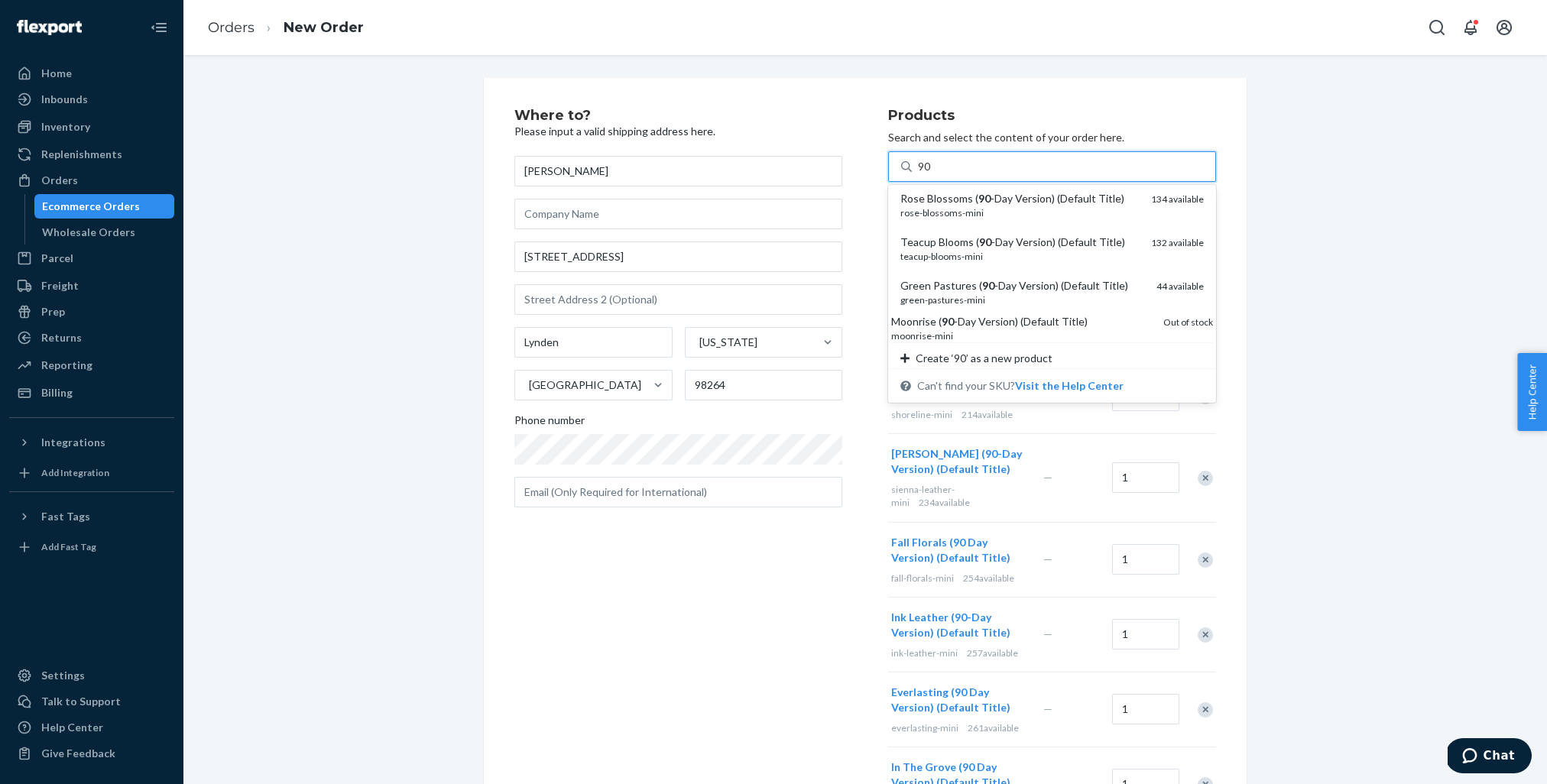
scroll to position [303, 0]
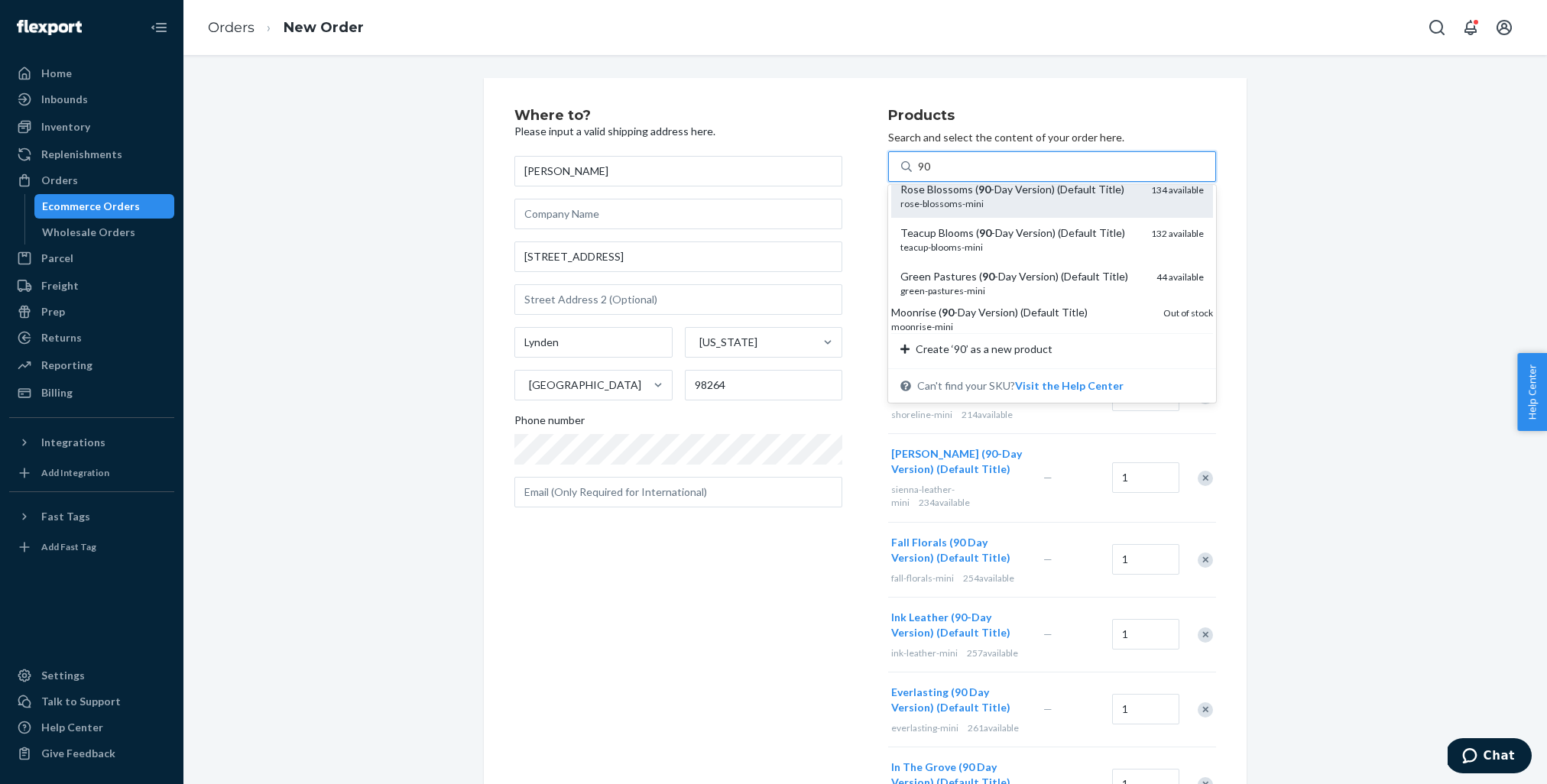
click at [995, 197] on div "Rose Blossoms ( 90 -Day Version) (Default Title)" at bounding box center [1020, 189] width 239 height 15
click at [932, 174] on input "90" at bounding box center [925, 166] width 14 height 15
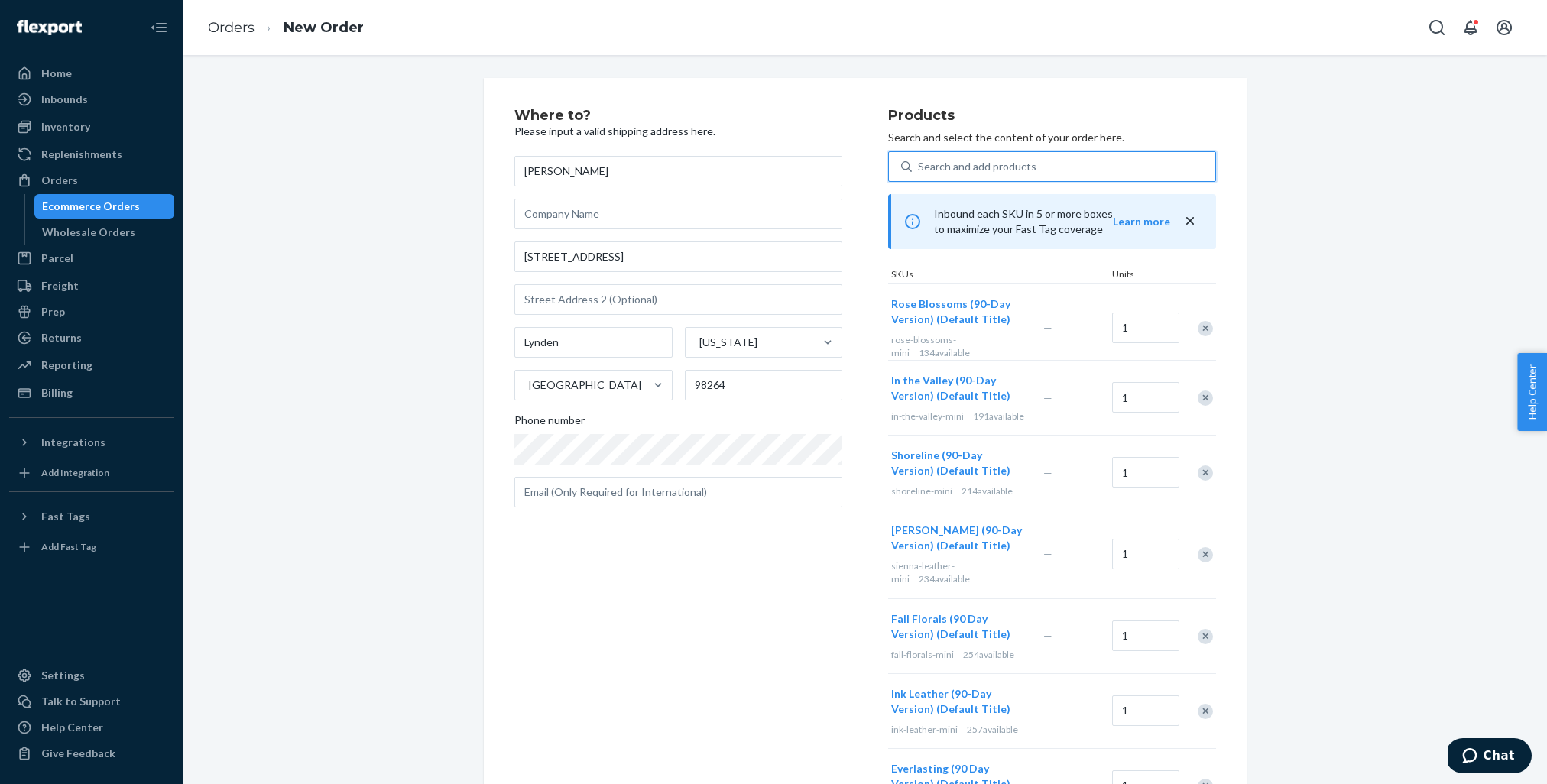
click at [987, 167] on div "Search and add products" at bounding box center [977, 166] width 119 height 15
click at [920, 167] on input "0 results available. Select is focused ,type to refine list, press Down to open…" at bounding box center [919, 166] width 2 height 15
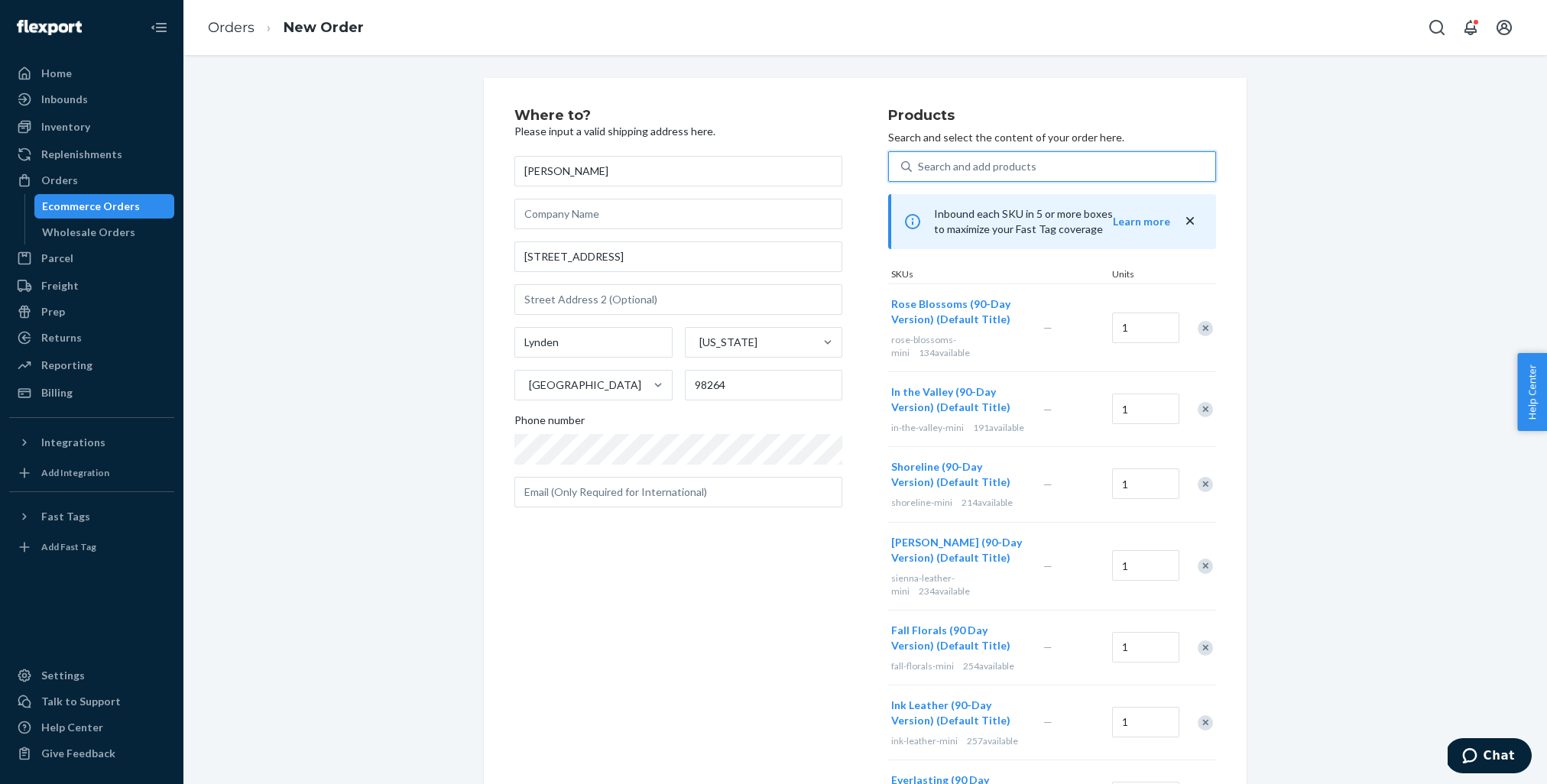
type input "90"
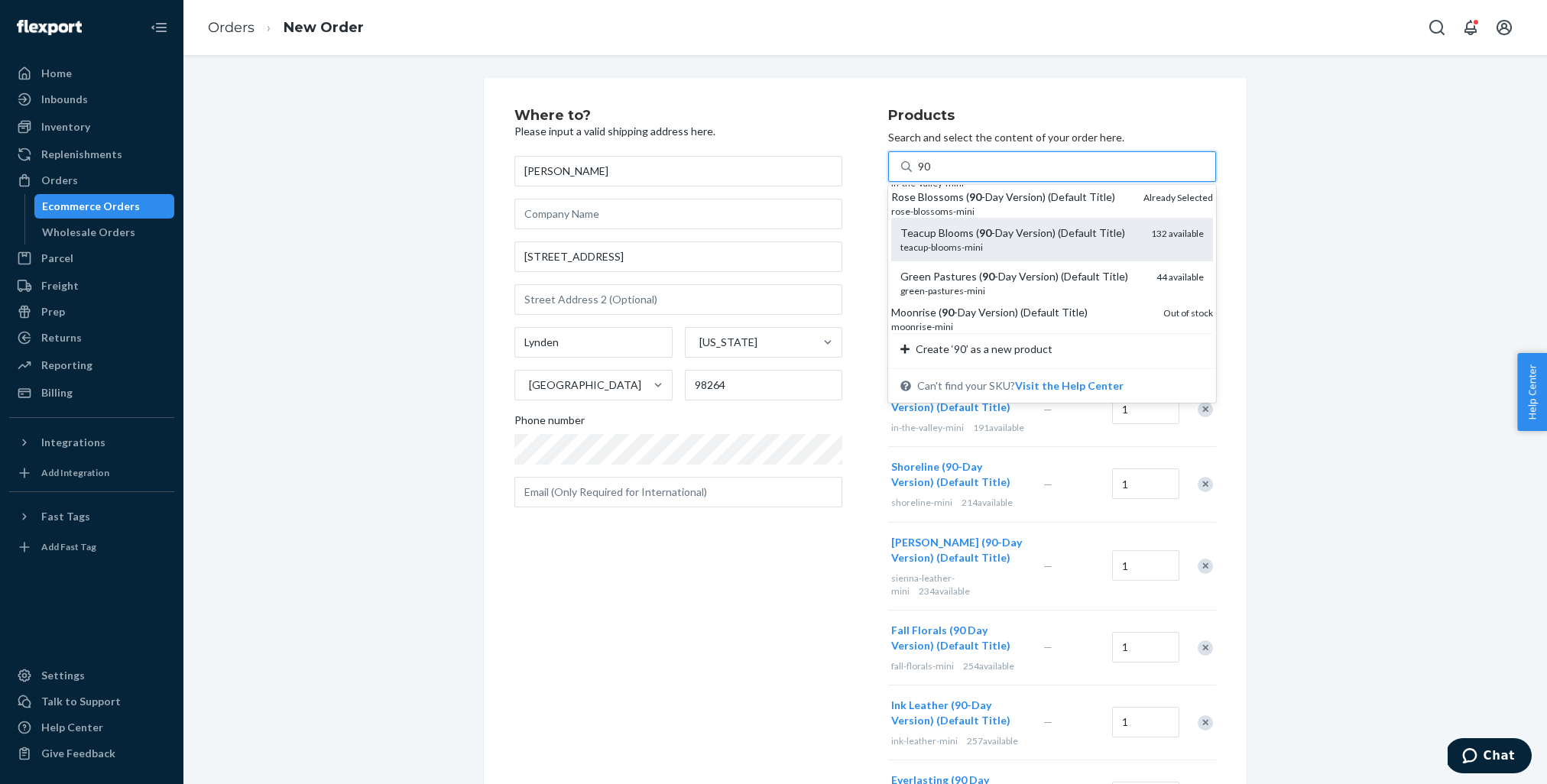
scroll to position [377, 0]
click at [999, 225] on div "Teacup Blooms ( 90 -Day Version) (Default Title)" at bounding box center [1020, 232] width 239 height 15
click at [932, 174] on input "90" at bounding box center [925, 166] width 14 height 15
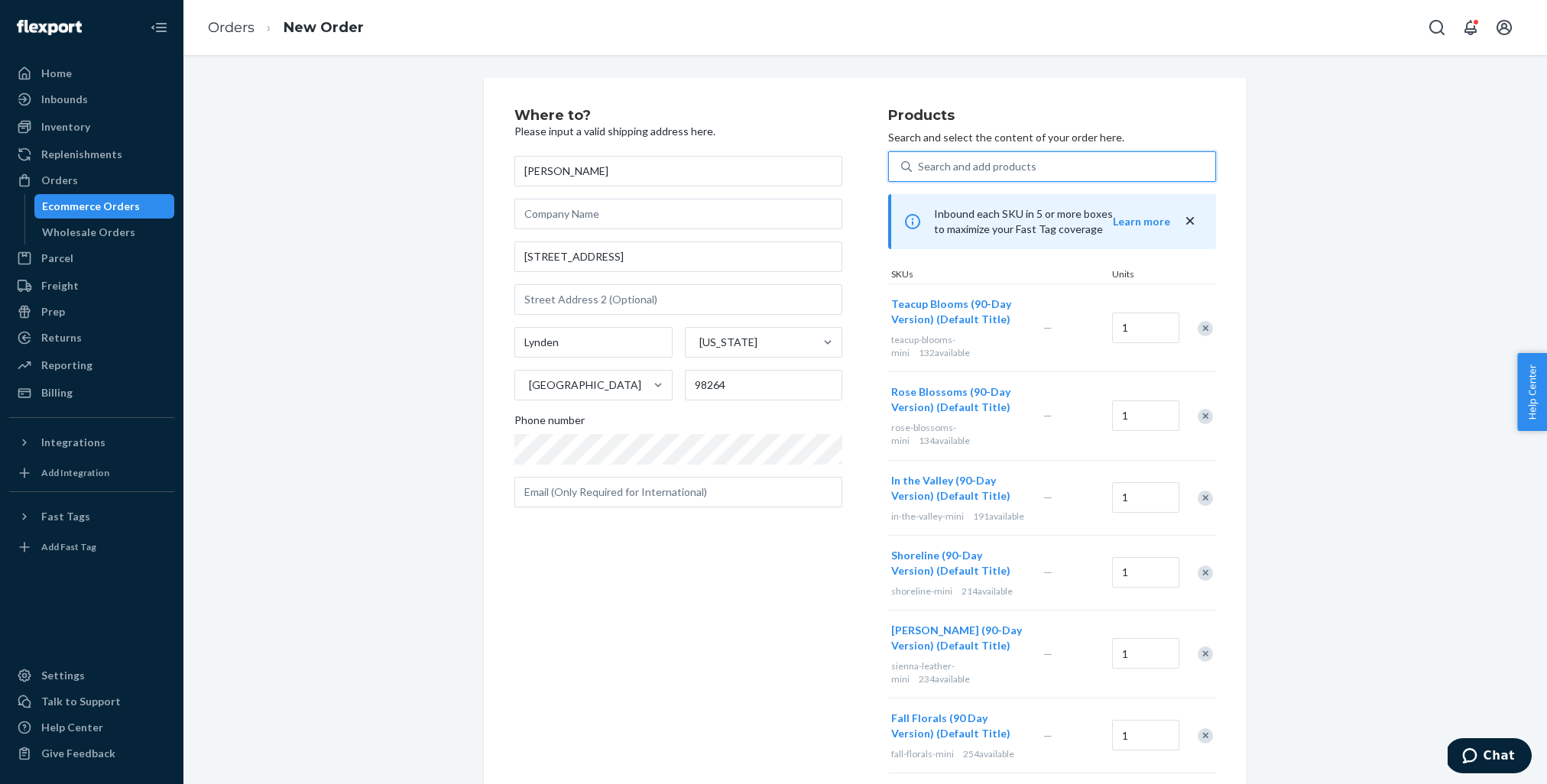
scroll to position [0, 0]
click at [1019, 171] on div "Search and add products" at bounding box center [1064, 166] width 303 height 27
click at [920, 171] on input "0 results available. Select is focused ,type to refine list, press Down to open…" at bounding box center [919, 166] width 2 height 15
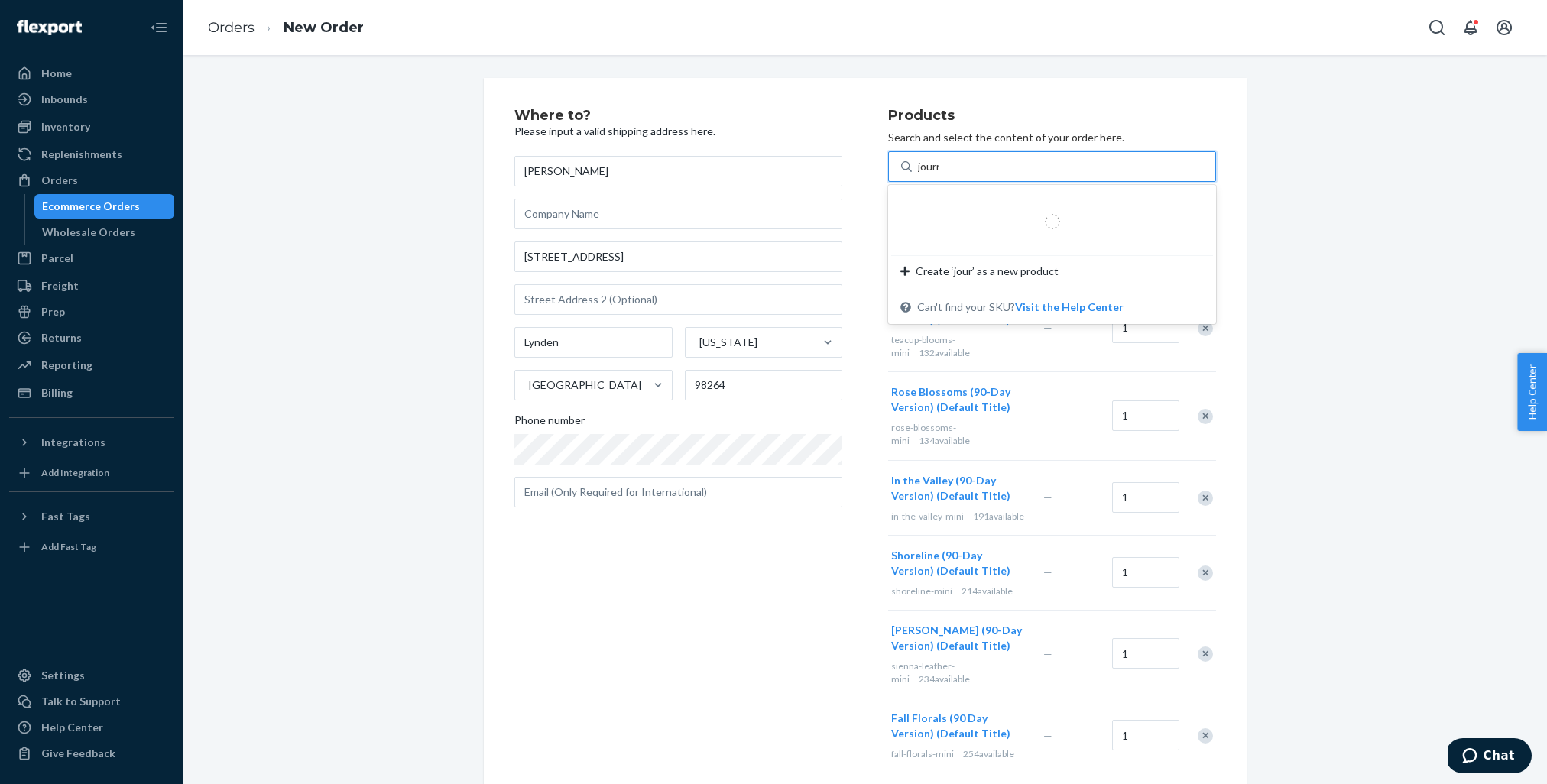
type input "journal"
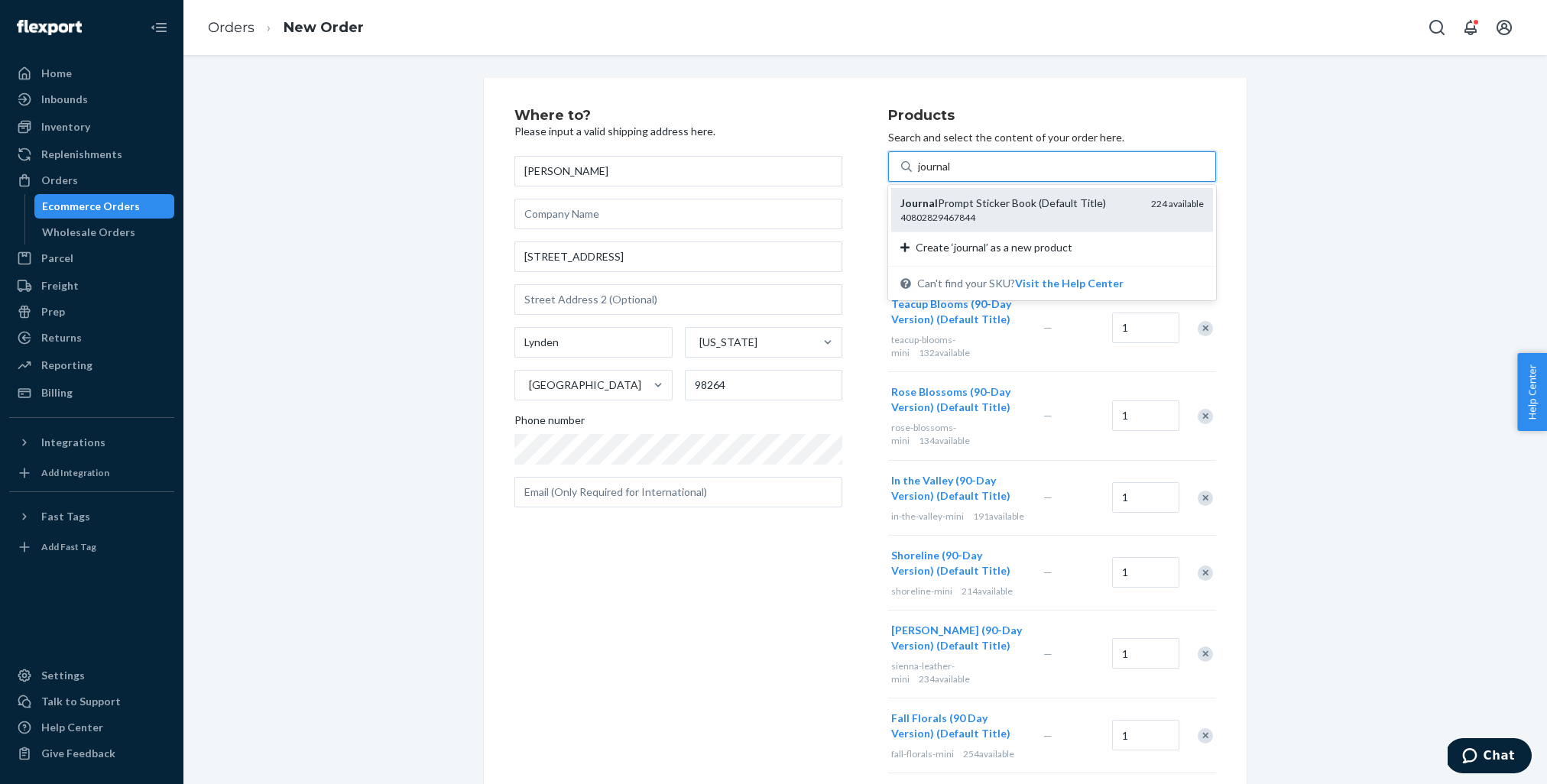
click at [1019, 202] on div "Journal Prompt Sticker Book (Default Title)" at bounding box center [1020, 203] width 239 height 15
click at [952, 174] on input "journal" at bounding box center [935, 166] width 35 height 15
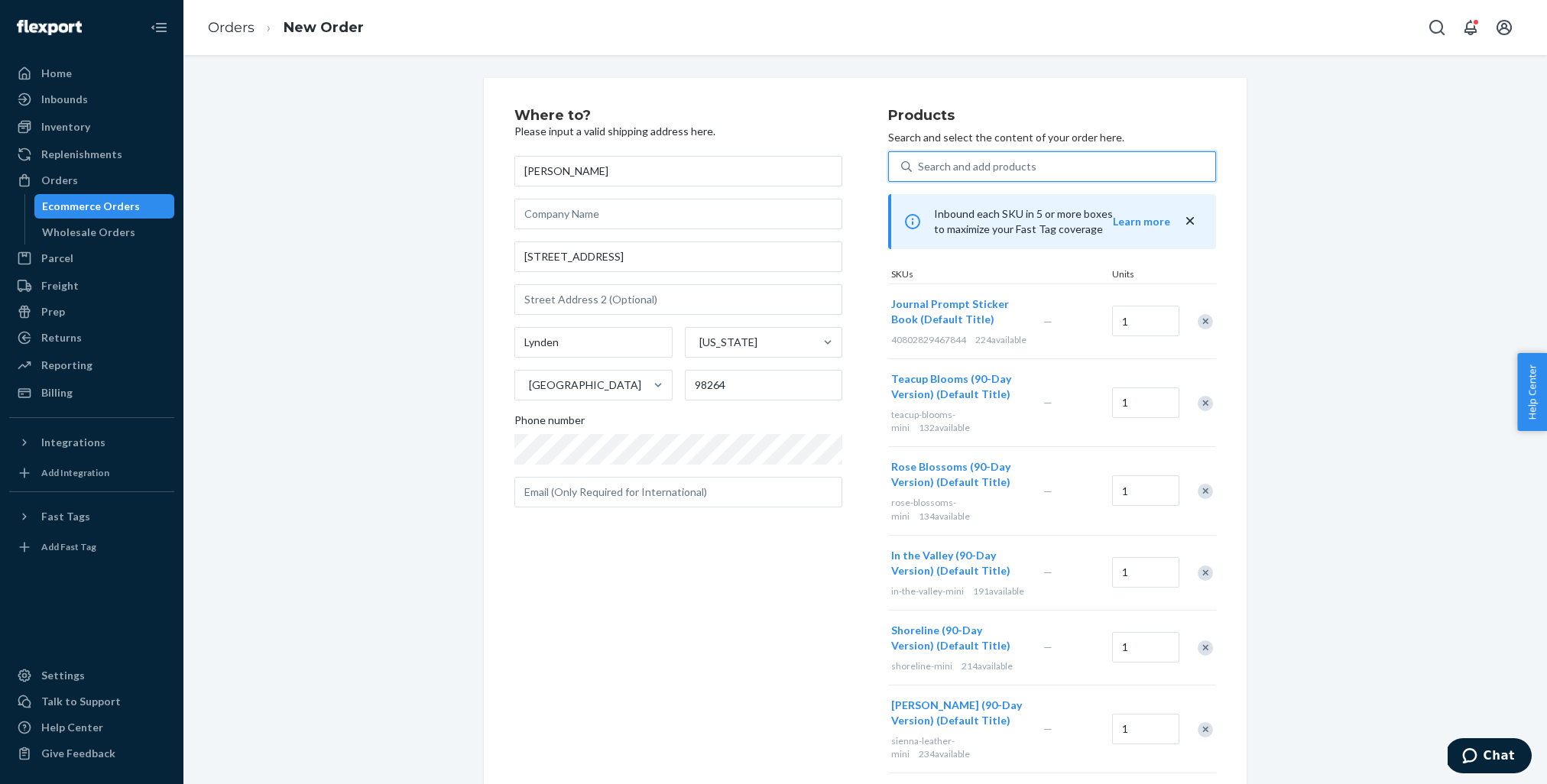
click at [1019, 167] on div "Search and add products" at bounding box center [977, 166] width 119 height 15
click at [920, 167] on input "0 results available. Use Up and Down to choose options, press Enter to select t…" at bounding box center [919, 166] width 2 height 15
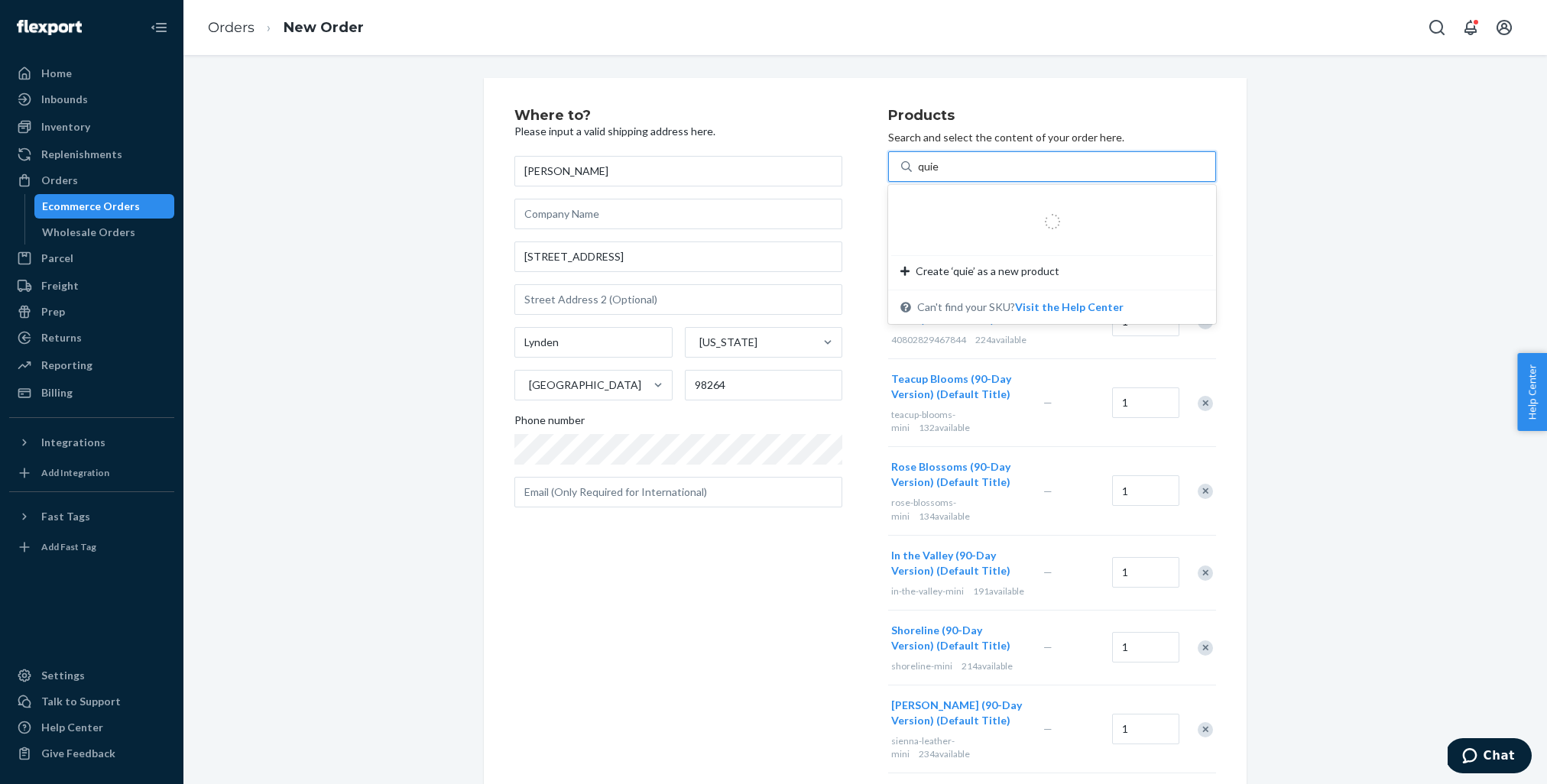
type input "quiet"
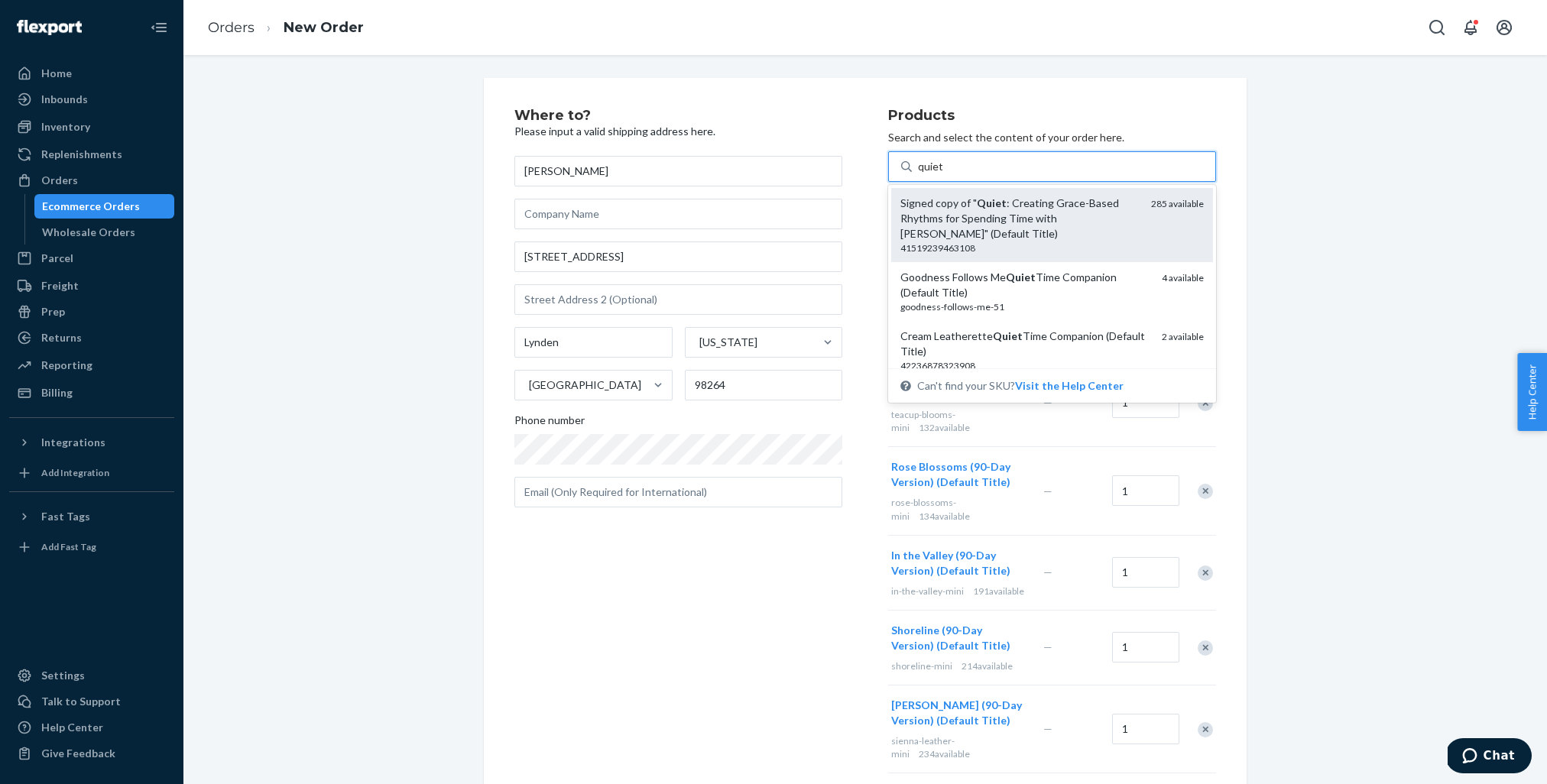
click at [1014, 204] on div "Signed copy of " Quiet : Creating Grace-Based Rhythms for Spending Time with [D…" at bounding box center [1020, 219] width 239 height 46
click at [944, 174] on input "quiet" at bounding box center [931, 166] width 26 height 15
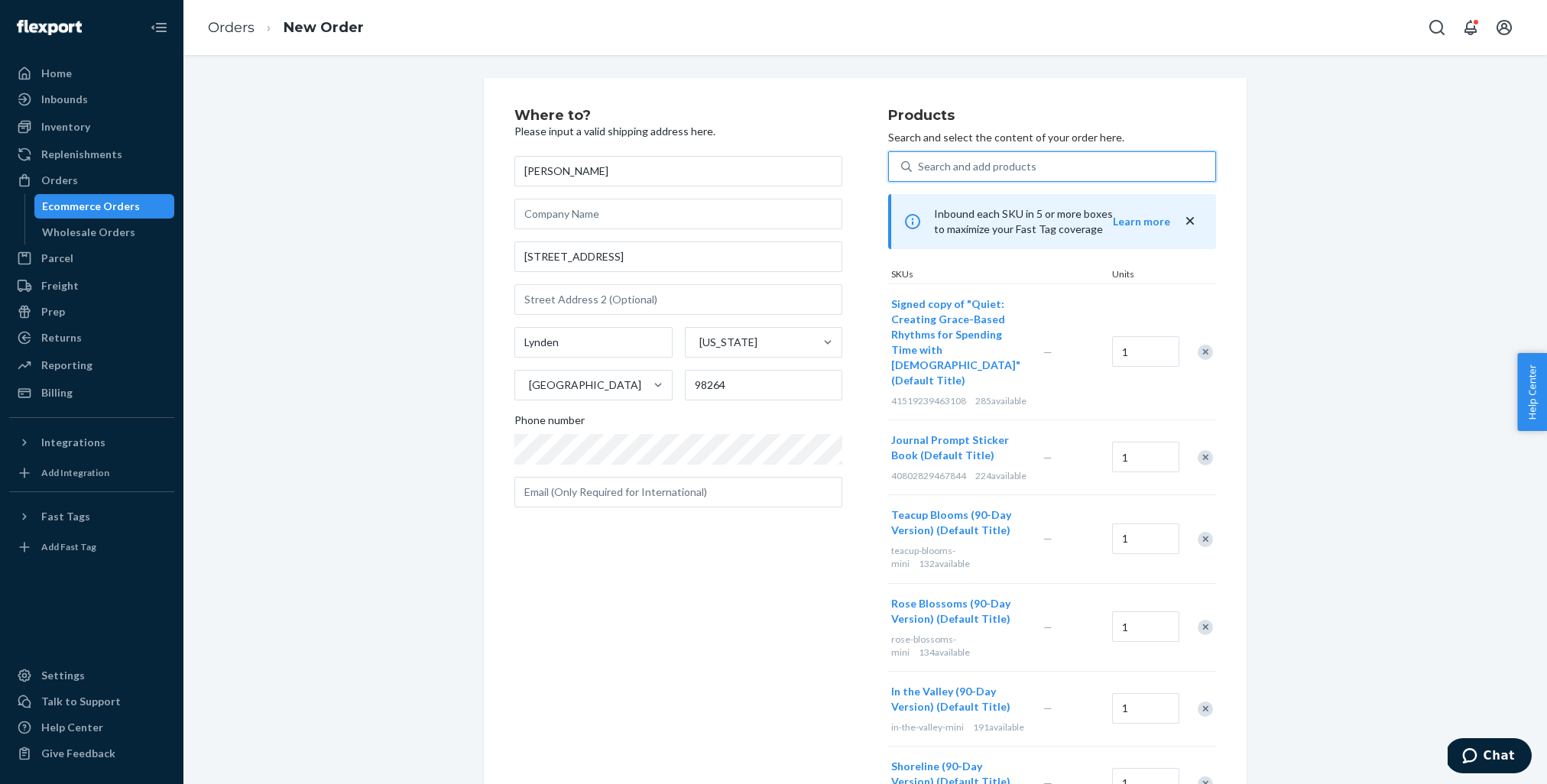
click at [1019, 161] on div "Search and add products" at bounding box center [1064, 166] width 303 height 27
click at [920, 161] on input "0 results available. Select is focused ,type to refine list, press Down to open…" at bounding box center [919, 166] width 2 height 15
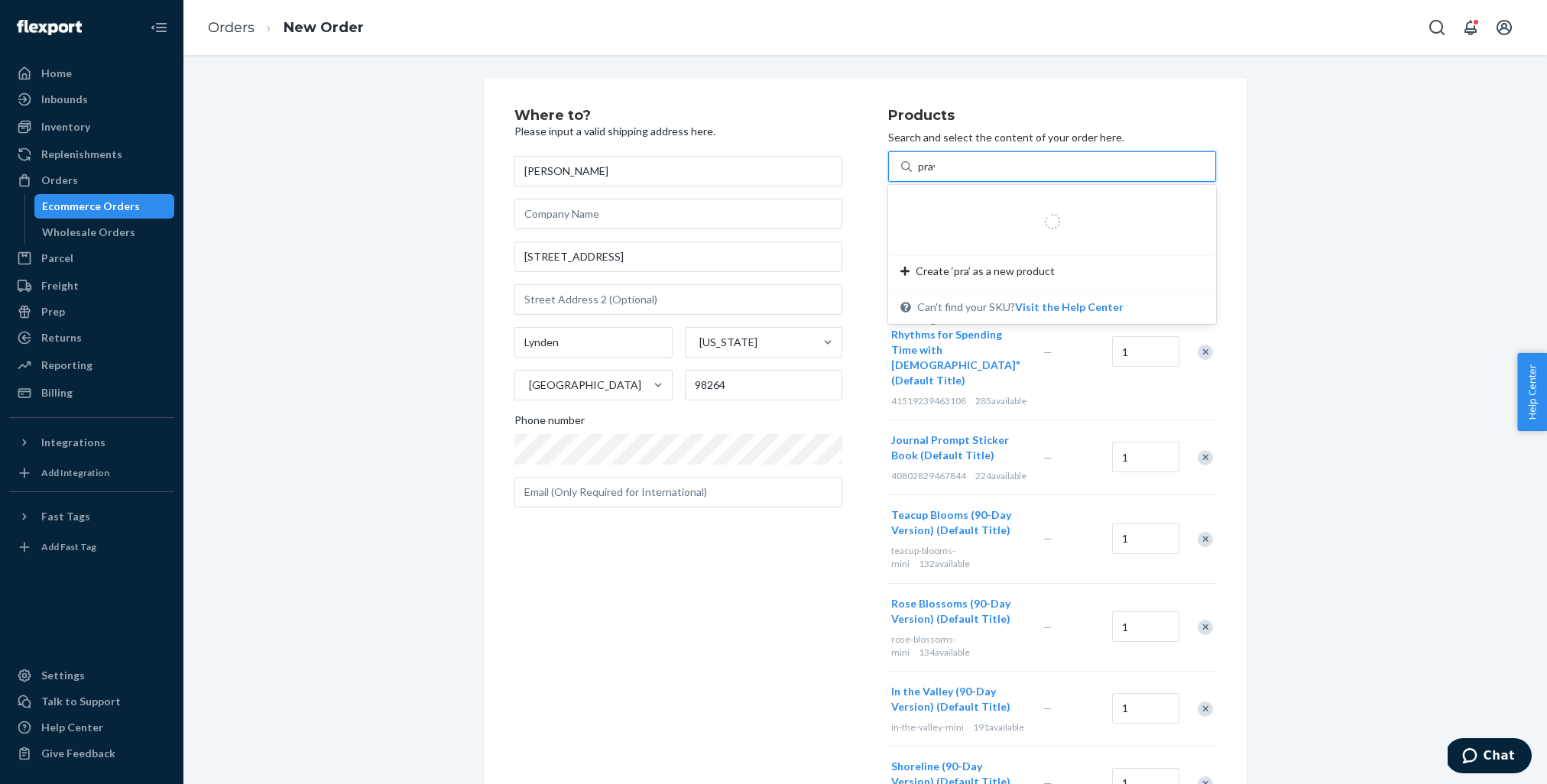
type input "prayer"
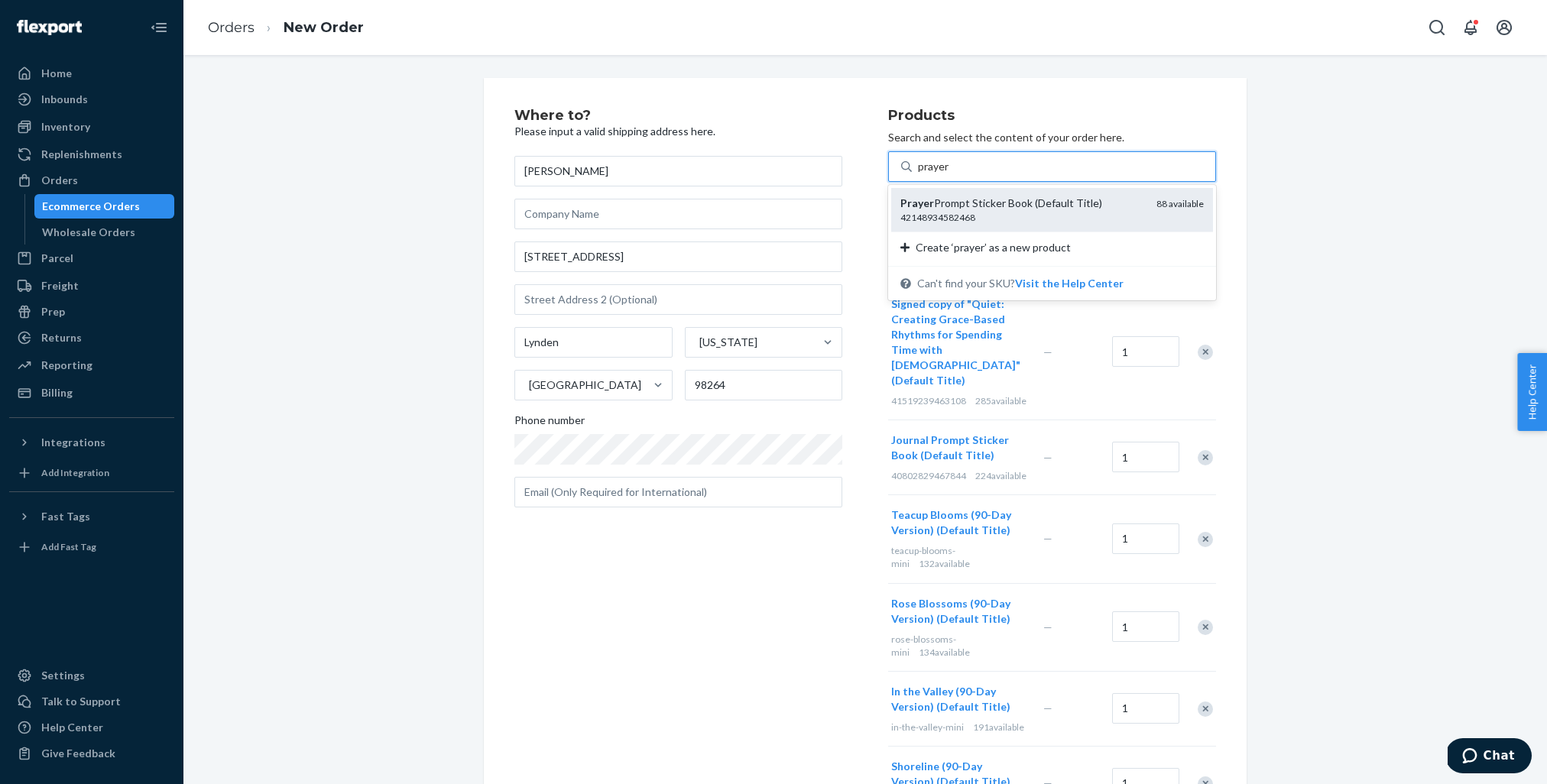
click at [1019, 202] on div "Prayer Prompt Sticker Book (Default Title)" at bounding box center [1022, 203] width 244 height 15
click at [951, 174] on input "prayer" at bounding box center [934, 166] width 32 height 15
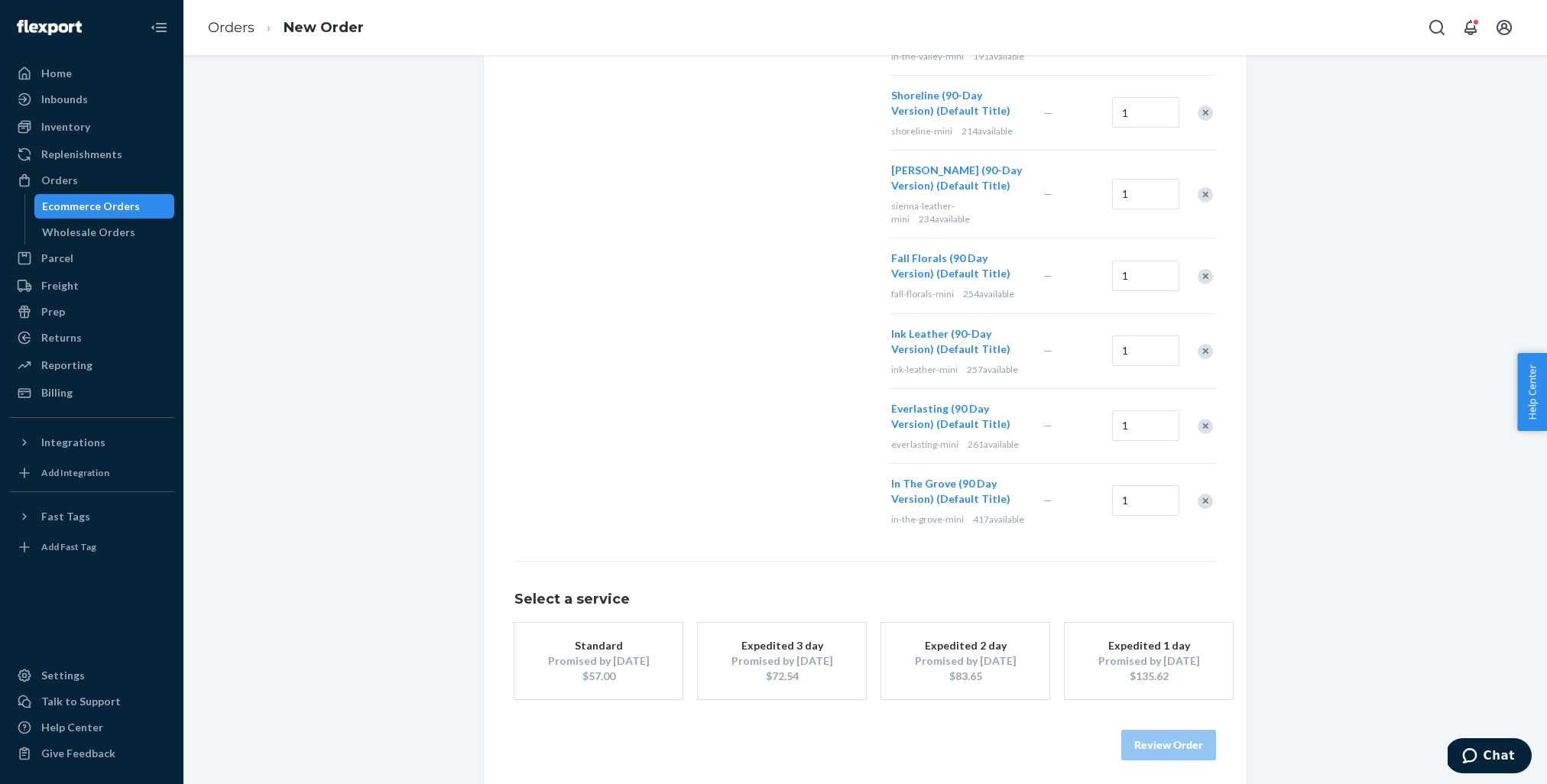
scroll to position [745, 0]
click at [615, 657] on div "Promised by [DATE]" at bounding box center [599, 661] width 123 height 15
click at [1019, 740] on button "Review Order" at bounding box center [1169, 746] width 94 height 31
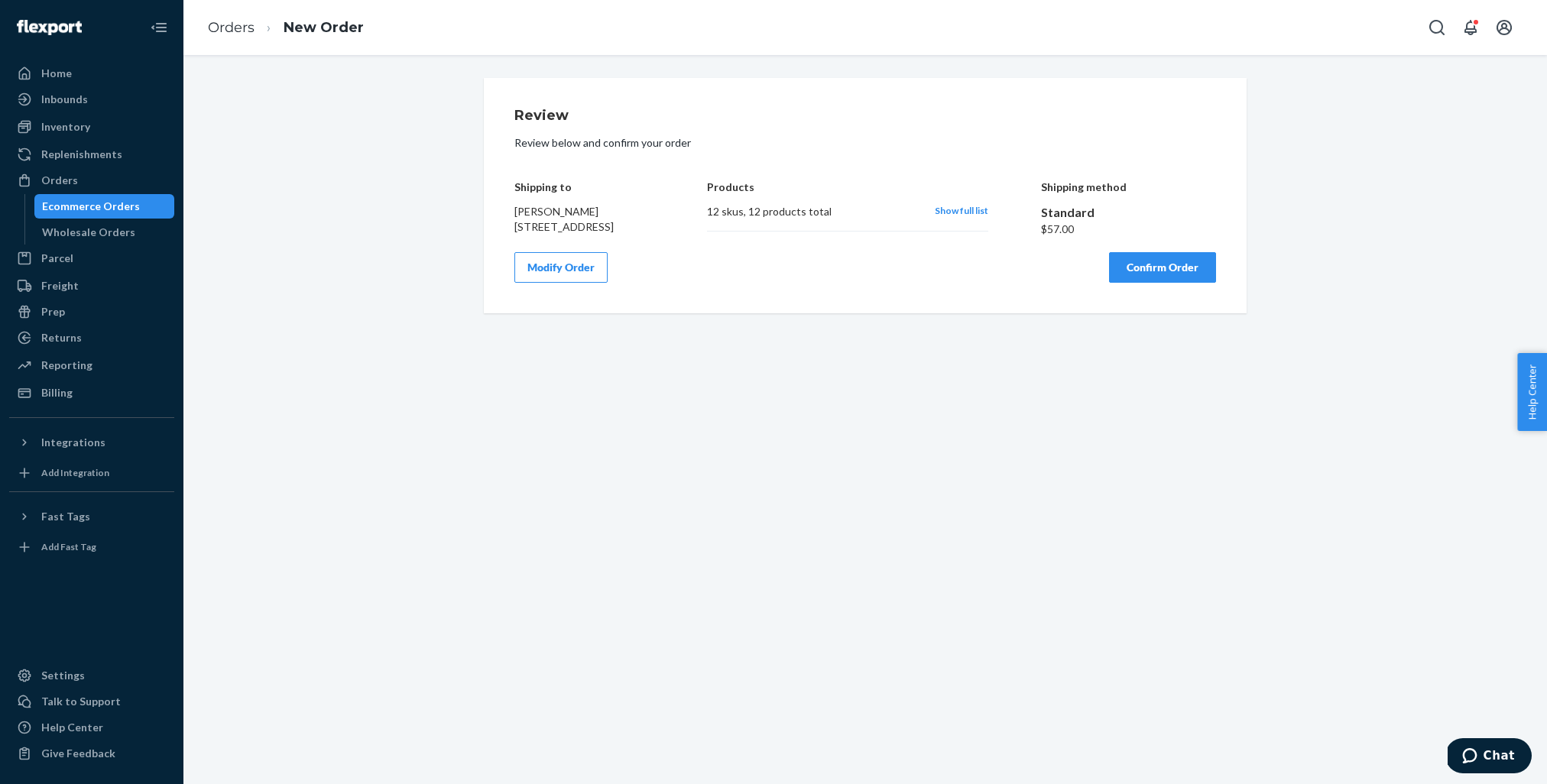
click at [1019, 282] on button "Confirm Order" at bounding box center [1163, 268] width 107 height 31
